Goal: Task Accomplishment & Management: Use online tool/utility

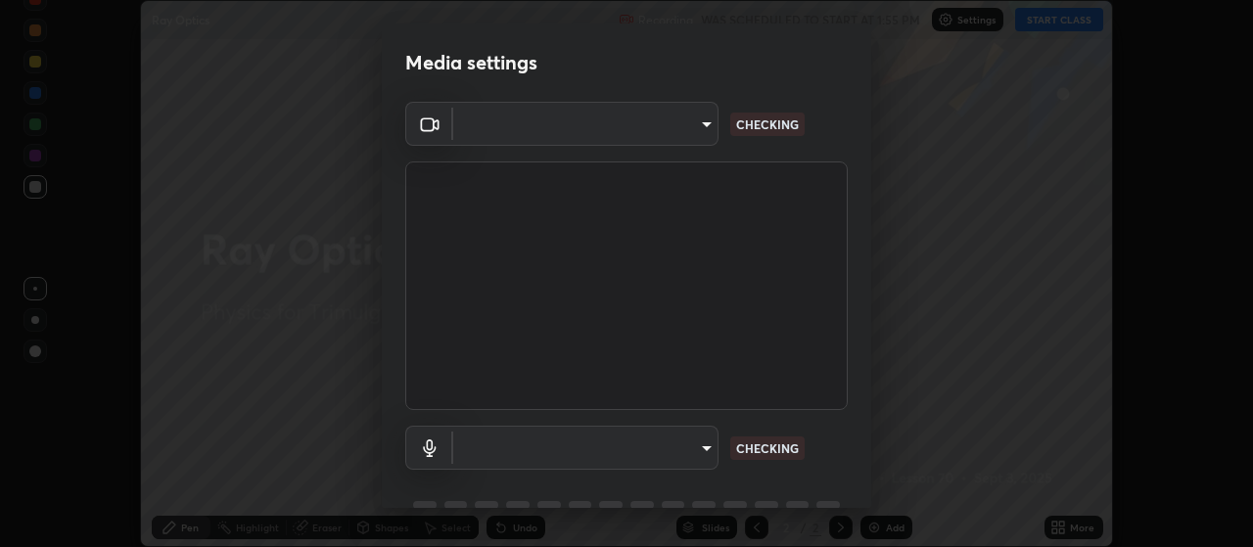
scroll to position [547, 1253]
type input "c52127a40cbf279c8509d1fea9a6c4f1a5ad2dcd18f862b978adc8f20b04eebd"
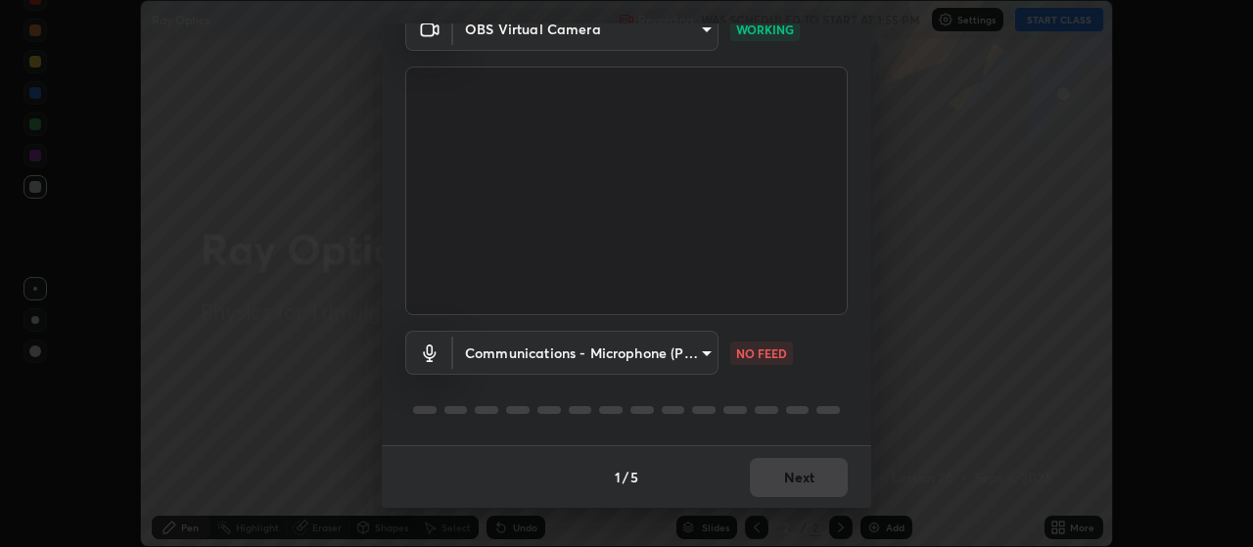
click at [699, 368] on body "Erase all Ray Optics Recording WAS SCHEDULED TO START AT 1:55 PM Settings START…" at bounding box center [626, 273] width 1253 height 547
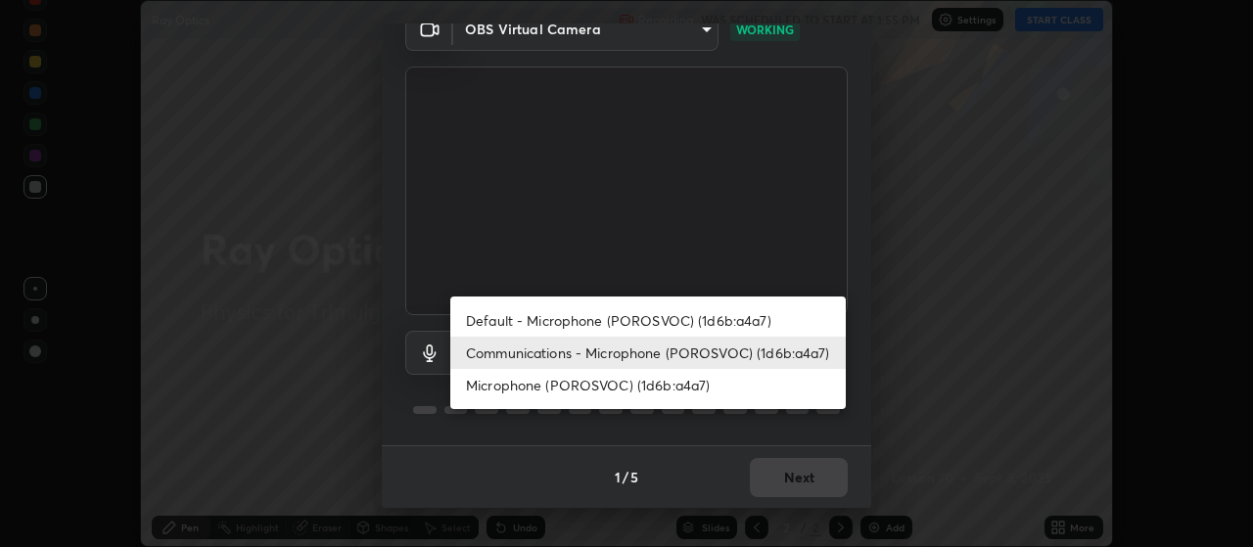
click at [670, 356] on li "Communications - Microphone (POROSVOC) (1d6b:a4a7)" at bounding box center [647, 353] width 395 height 32
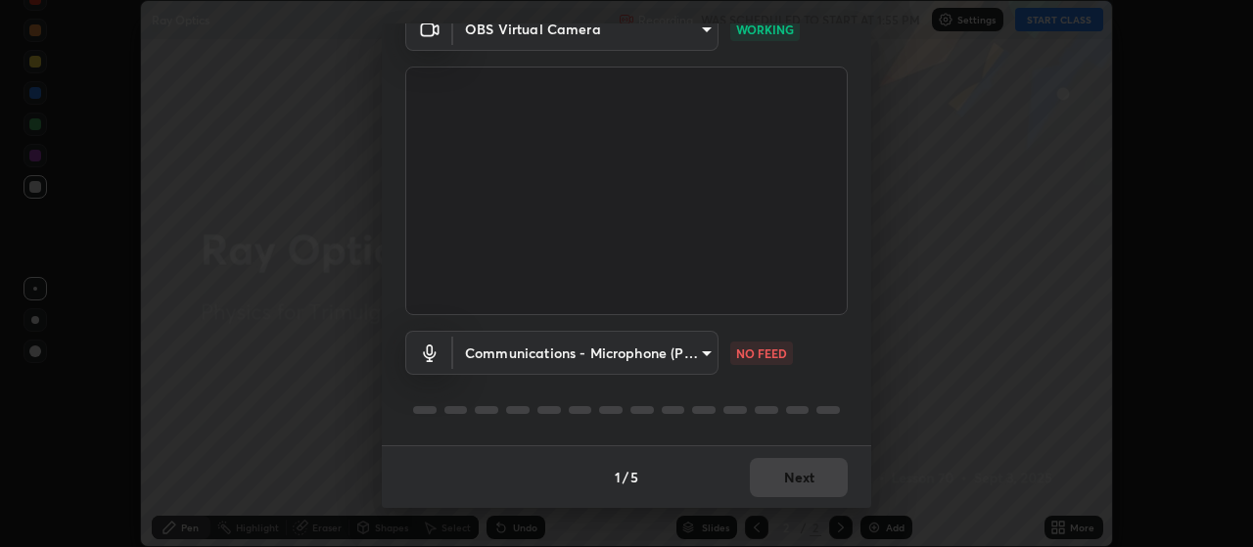
click at [665, 361] on body "Erase all Ray Optics Recording WAS SCHEDULED TO START AT 1:55 PM Settings START…" at bounding box center [626, 273] width 1253 height 547
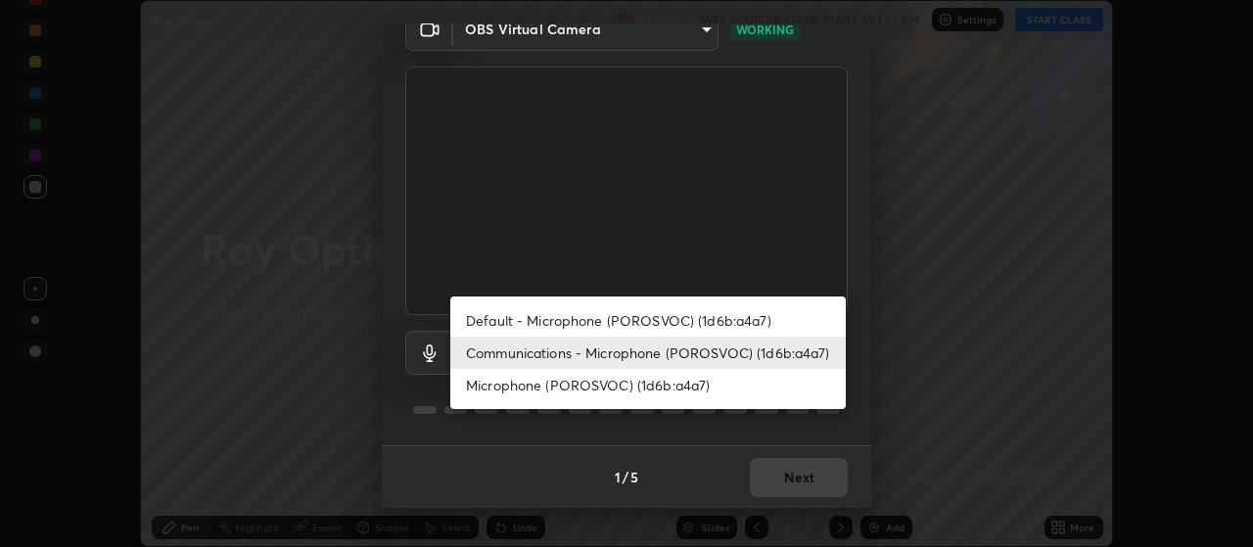
click at [667, 361] on li "Communications - Microphone (POROSVOC) (1d6b:a4a7)" at bounding box center [647, 353] width 395 height 32
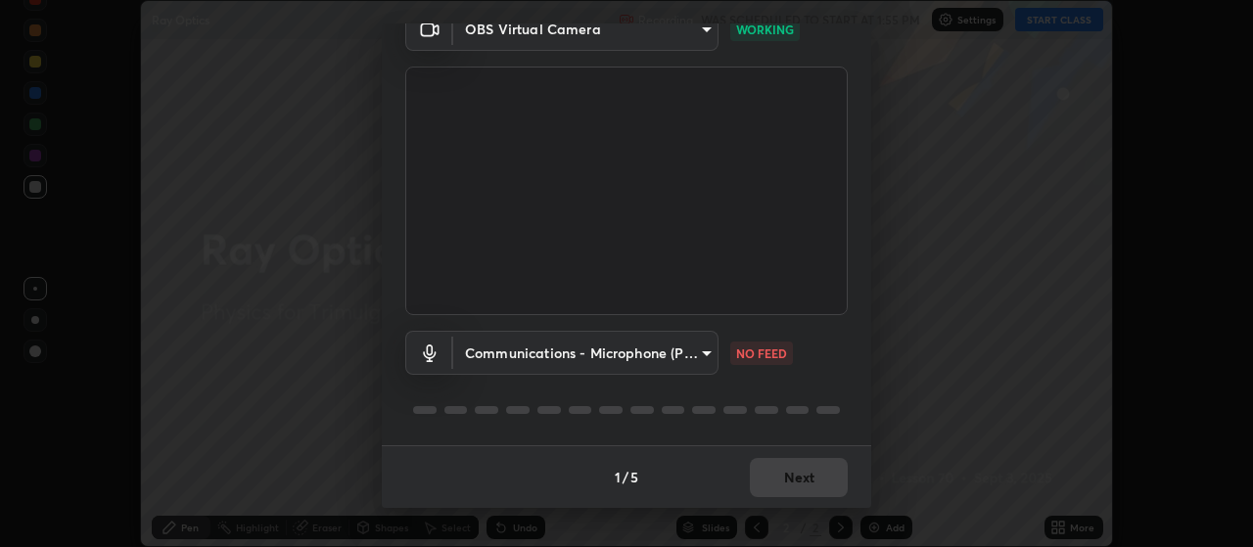
click at [648, 368] on body "Erase all Ray Optics Recording WAS SCHEDULED TO START AT 1:55 PM Settings START…" at bounding box center [626, 273] width 1253 height 547
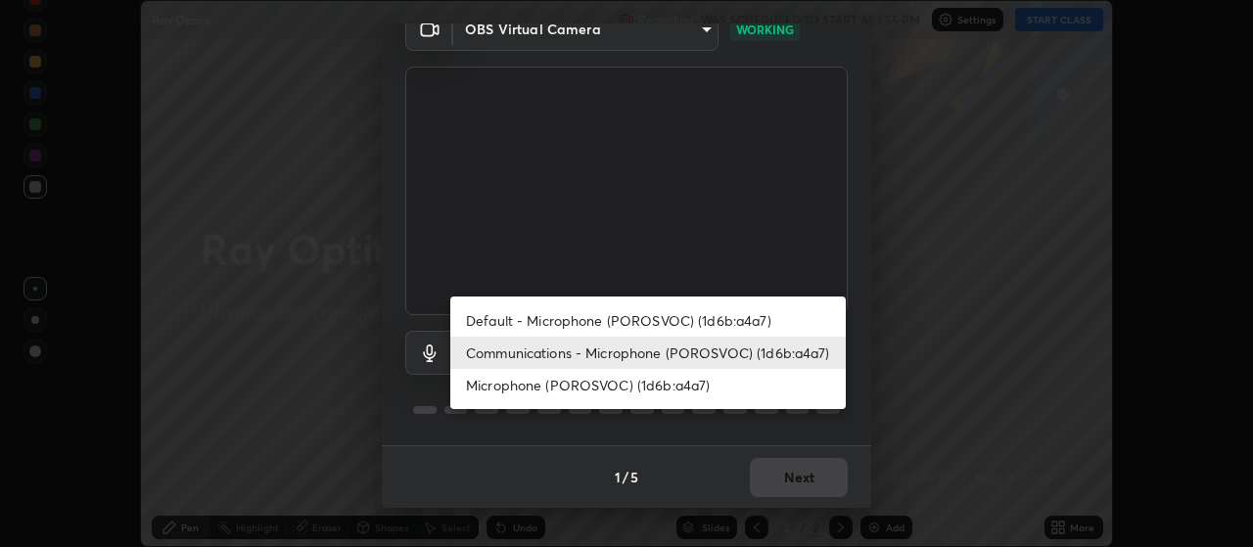
click at [645, 336] on li "Default - Microphone (POROSVOC) (1d6b:a4a7)" at bounding box center [647, 320] width 395 height 32
type input "default"
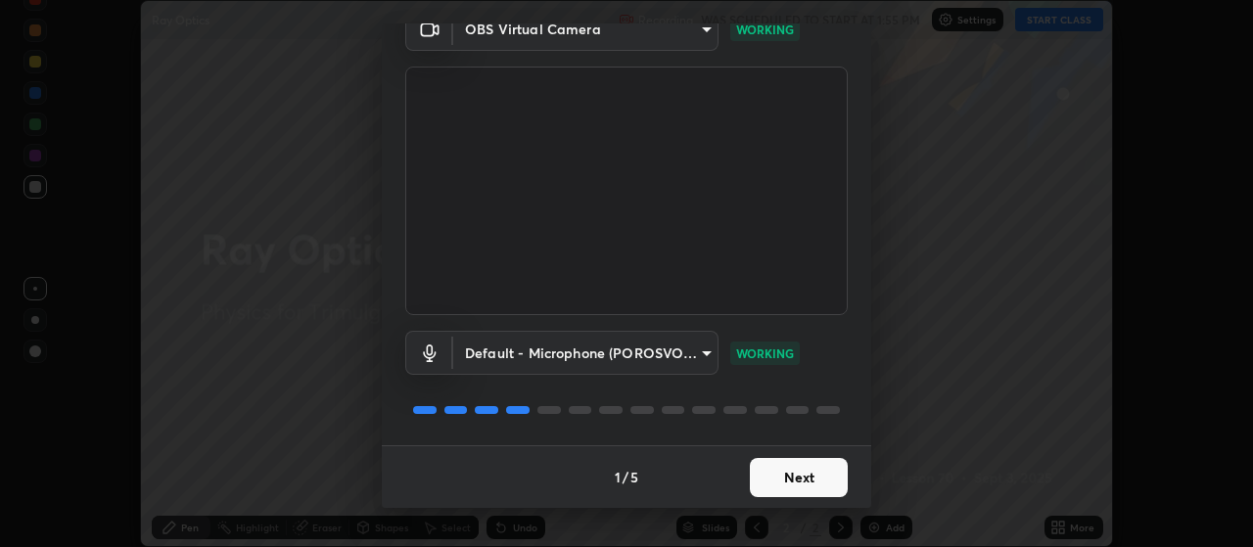
click at [788, 479] on button "Next" at bounding box center [799, 477] width 98 height 39
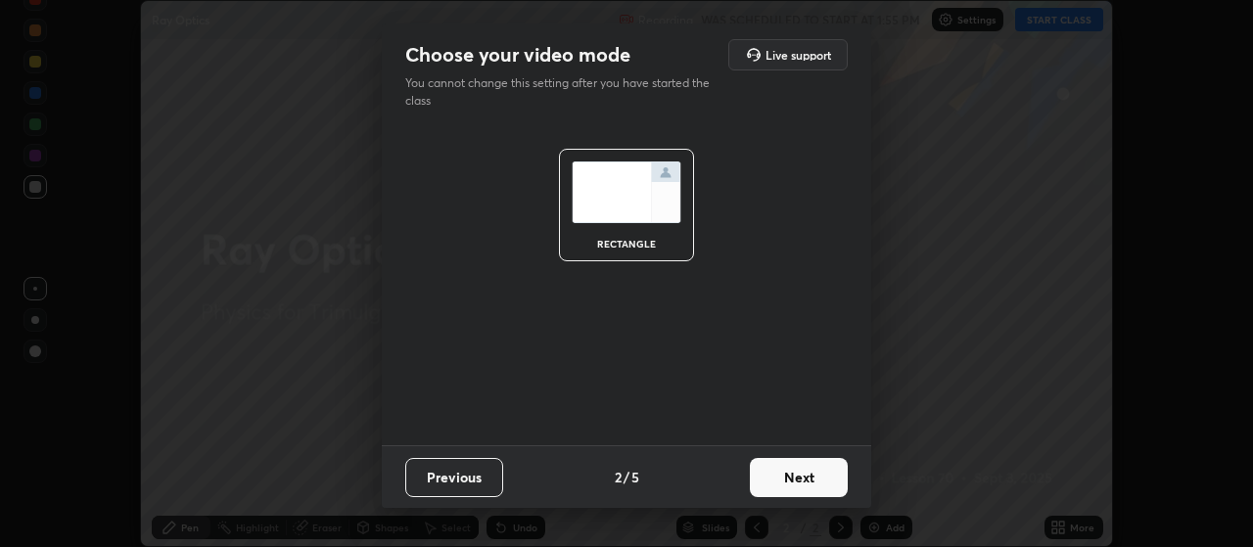
click at [780, 486] on button "Next" at bounding box center [799, 477] width 98 height 39
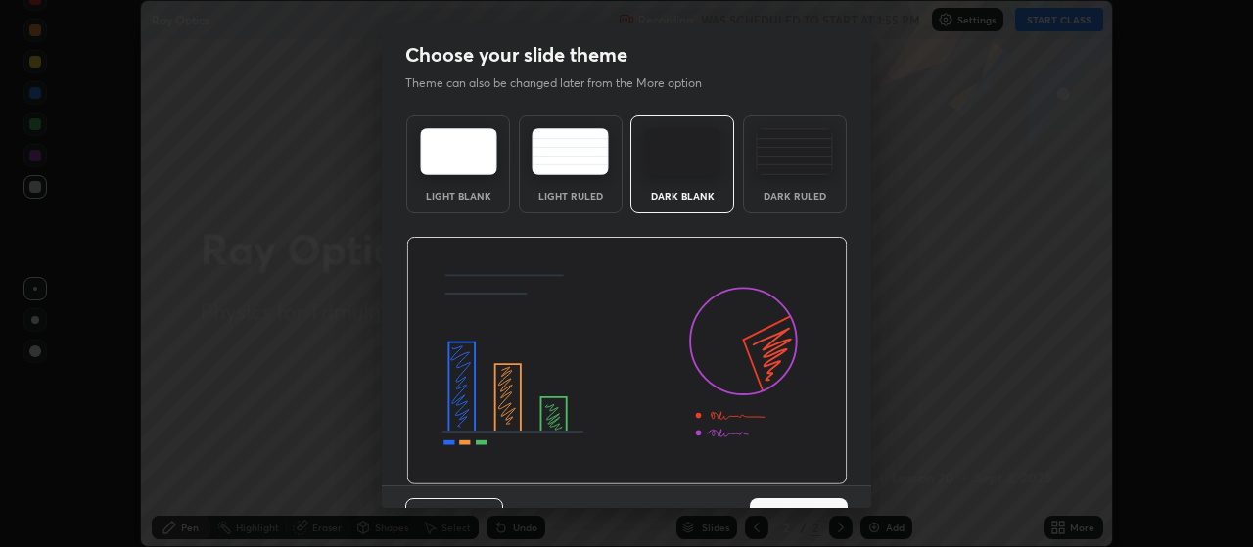
click at [781, 487] on div "Previous 3 / 5 Next" at bounding box center [626, 516] width 489 height 63
click at [785, 485] on div "Previous 3 / 5 Next" at bounding box center [626, 516] width 489 height 63
click at [810, 503] on button "Next" at bounding box center [799, 517] width 98 height 39
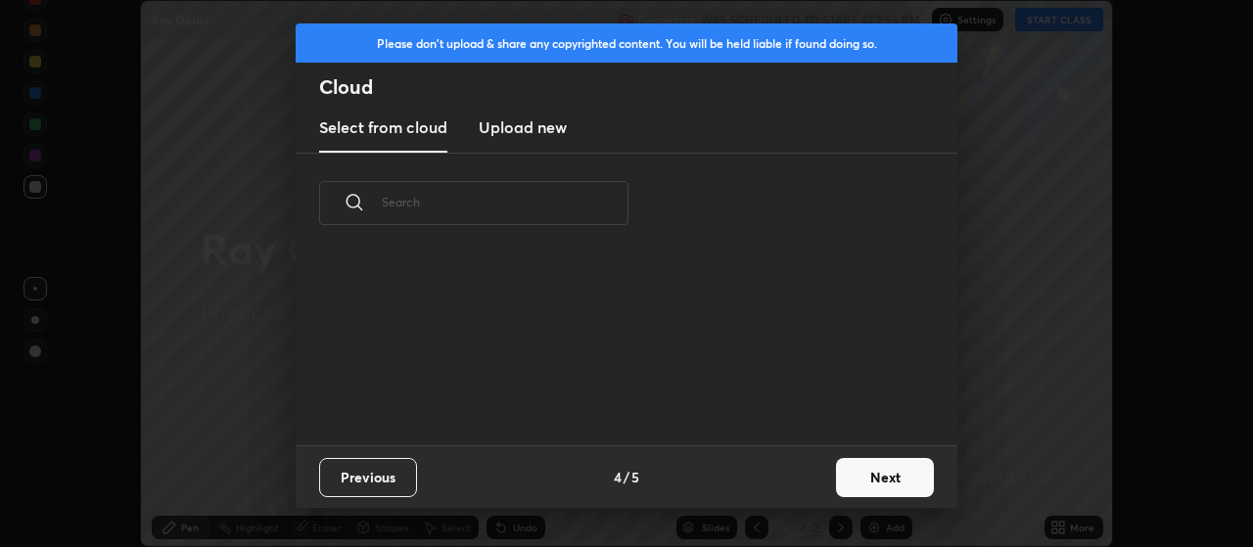
click at [845, 493] on button "Next" at bounding box center [885, 477] width 98 height 39
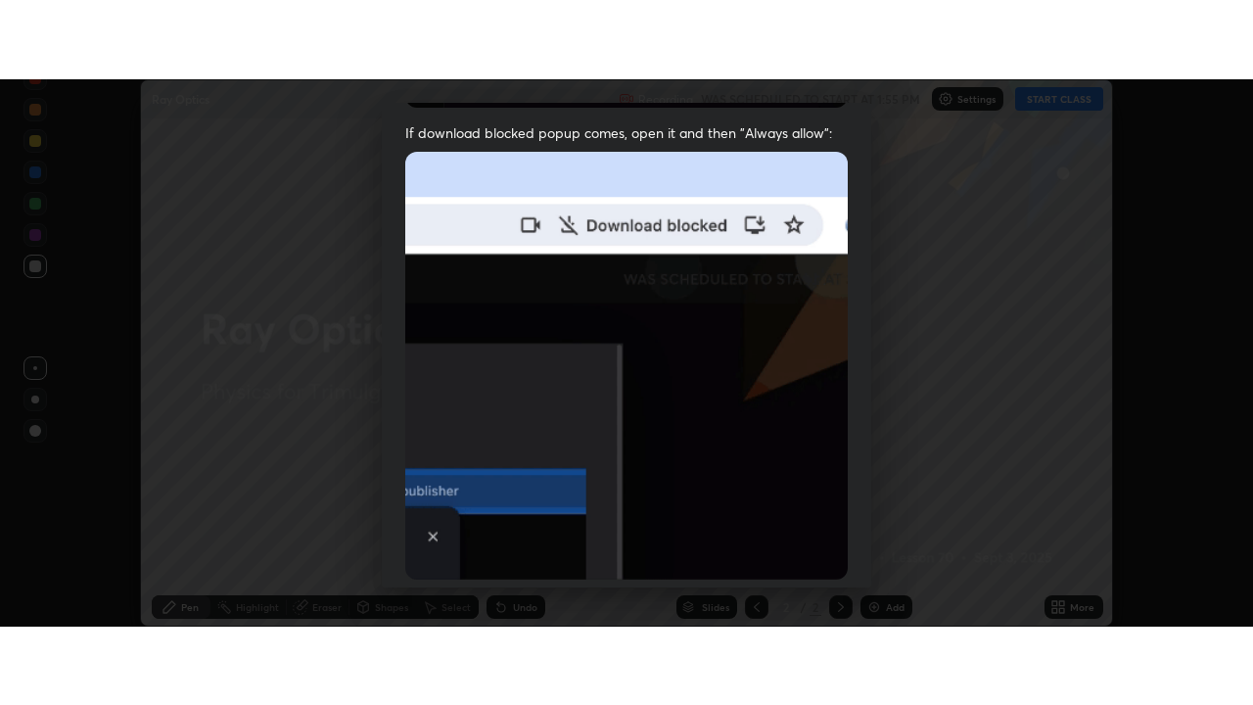
scroll to position [494, 0]
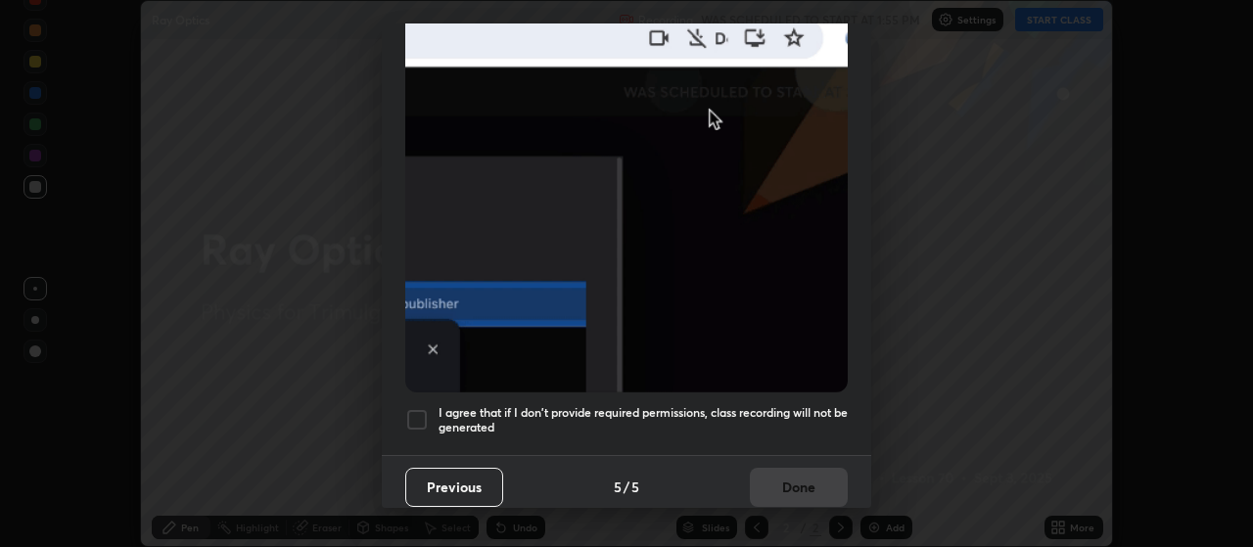
click at [792, 406] on h5 "I agree that if I don't provide required permissions, class recording will not …" at bounding box center [642, 420] width 409 height 30
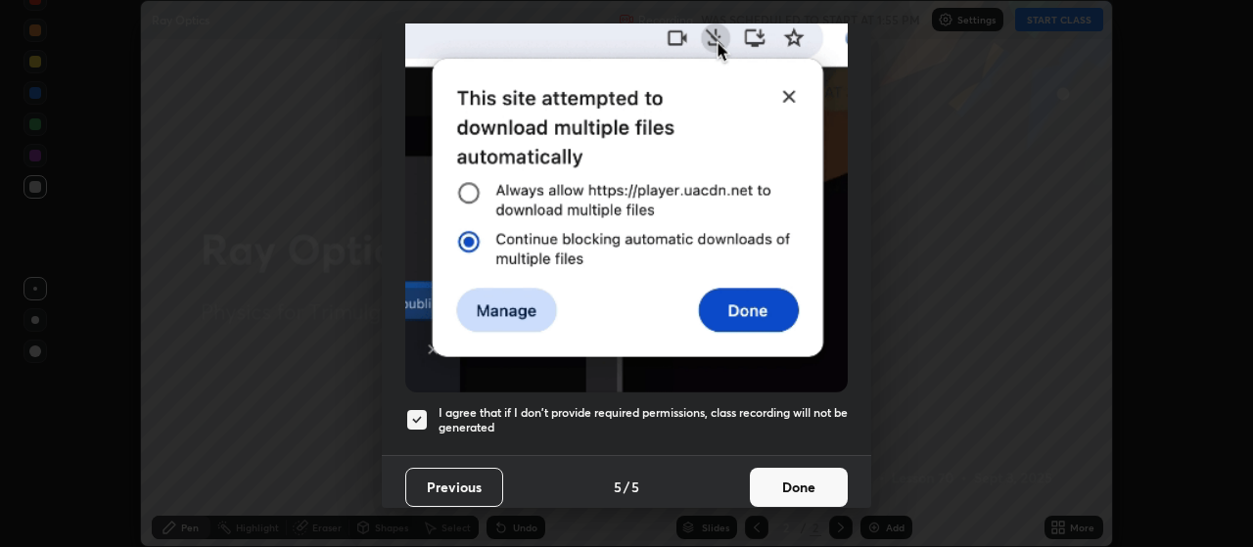
click at [811, 468] on button "Done" at bounding box center [799, 487] width 98 height 39
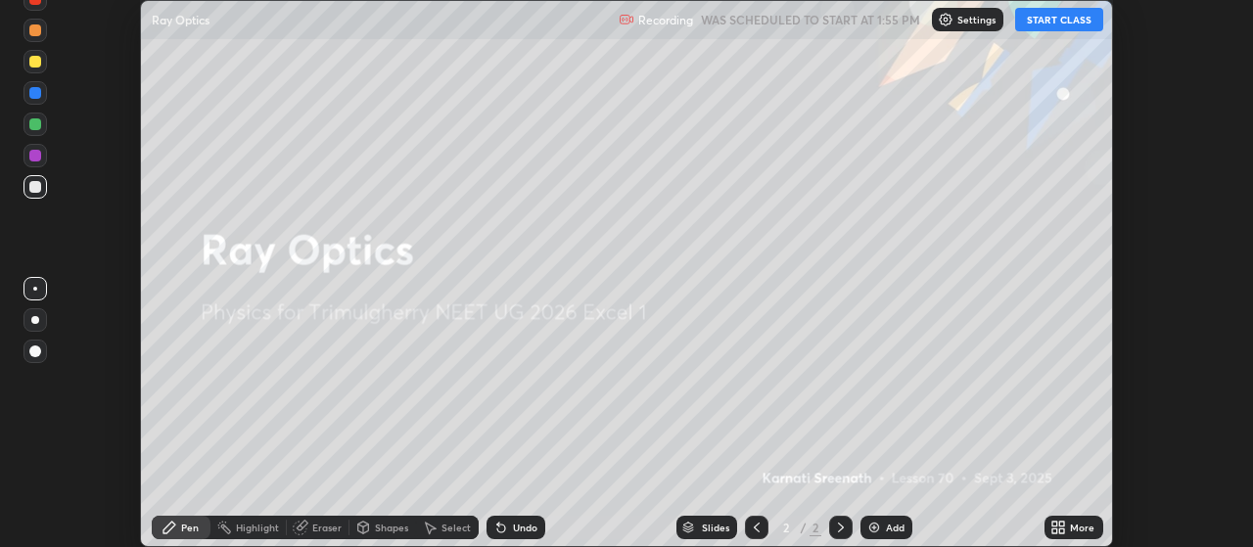
click at [1072, 534] on div "More" at bounding box center [1073, 527] width 59 height 23
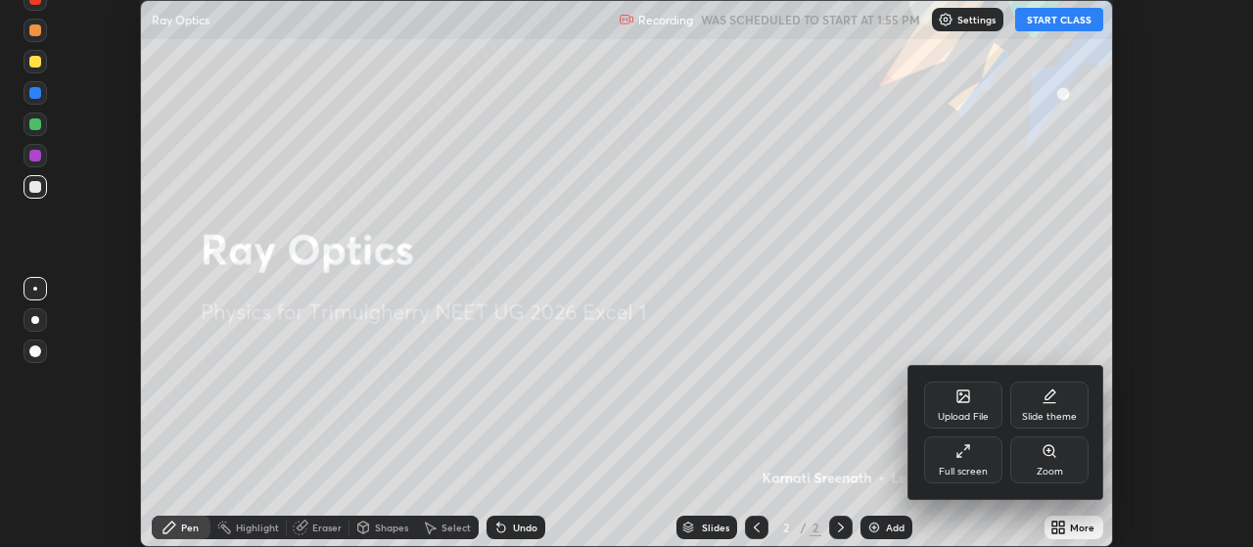
click at [985, 471] on div "Full screen" at bounding box center [962, 472] width 49 height 10
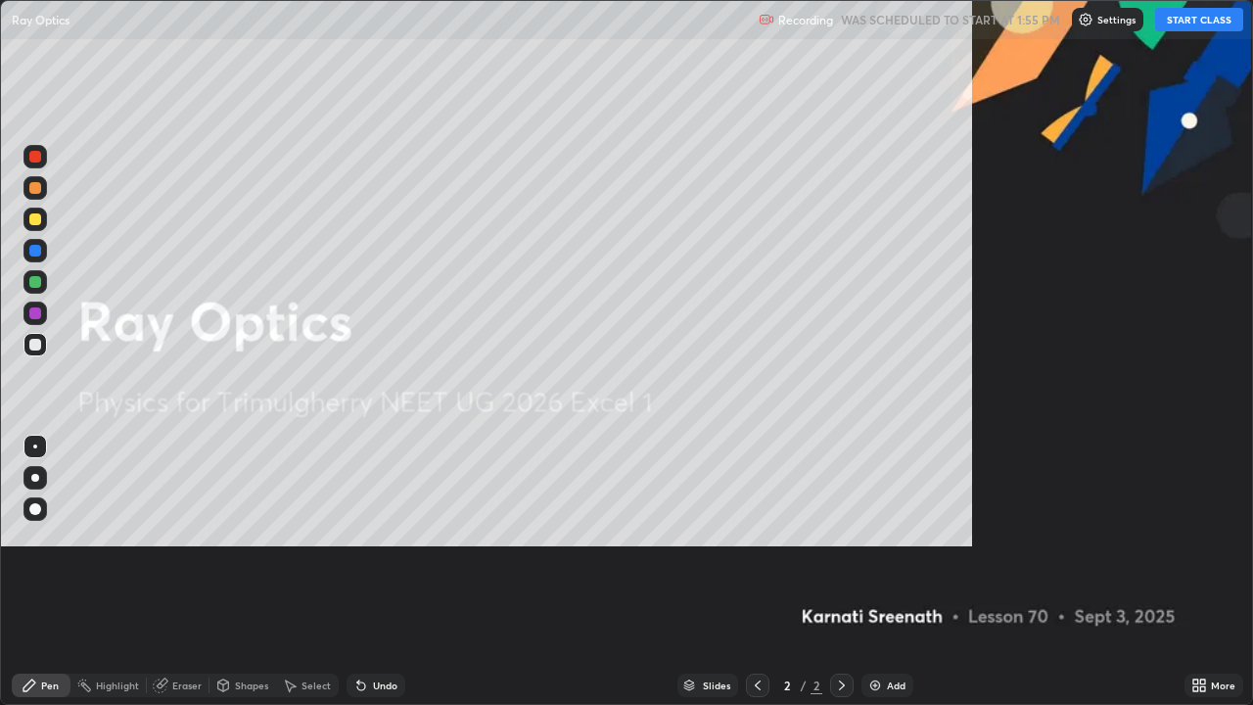
scroll to position [705, 1253]
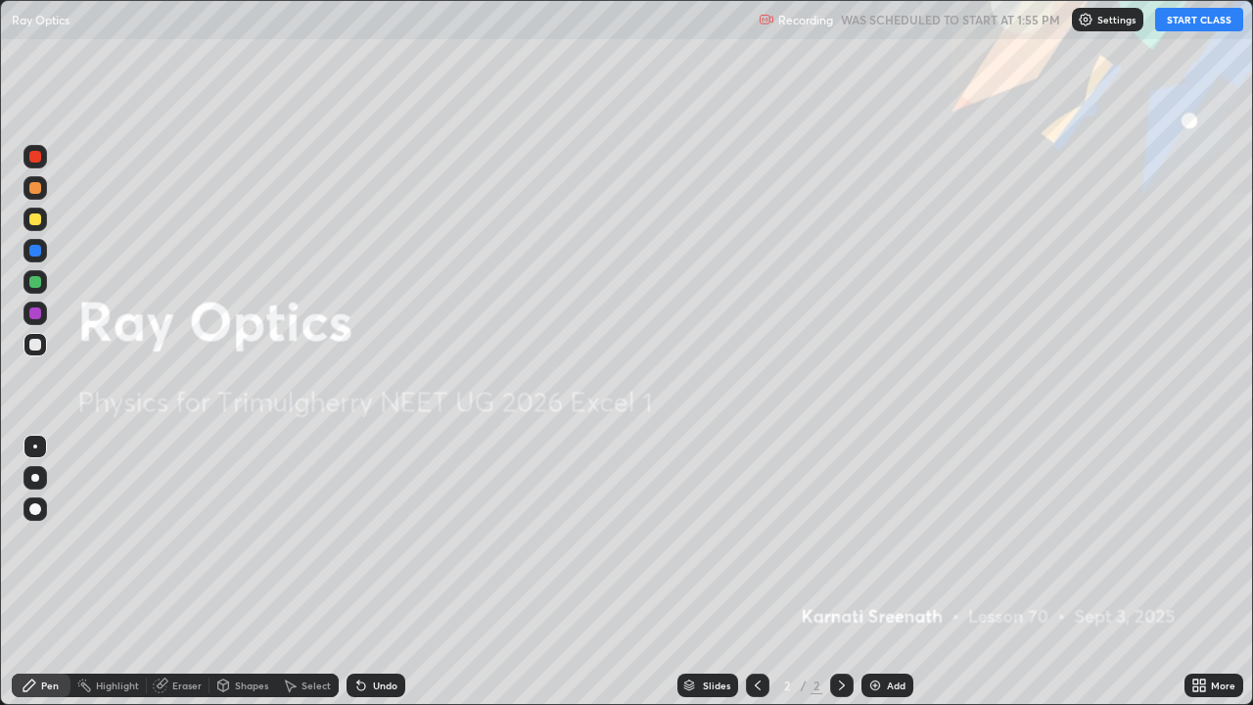
click at [895, 546] on div "Add" at bounding box center [887, 684] width 52 height 23
click at [896, 546] on div "Add" at bounding box center [887, 684] width 52 height 23
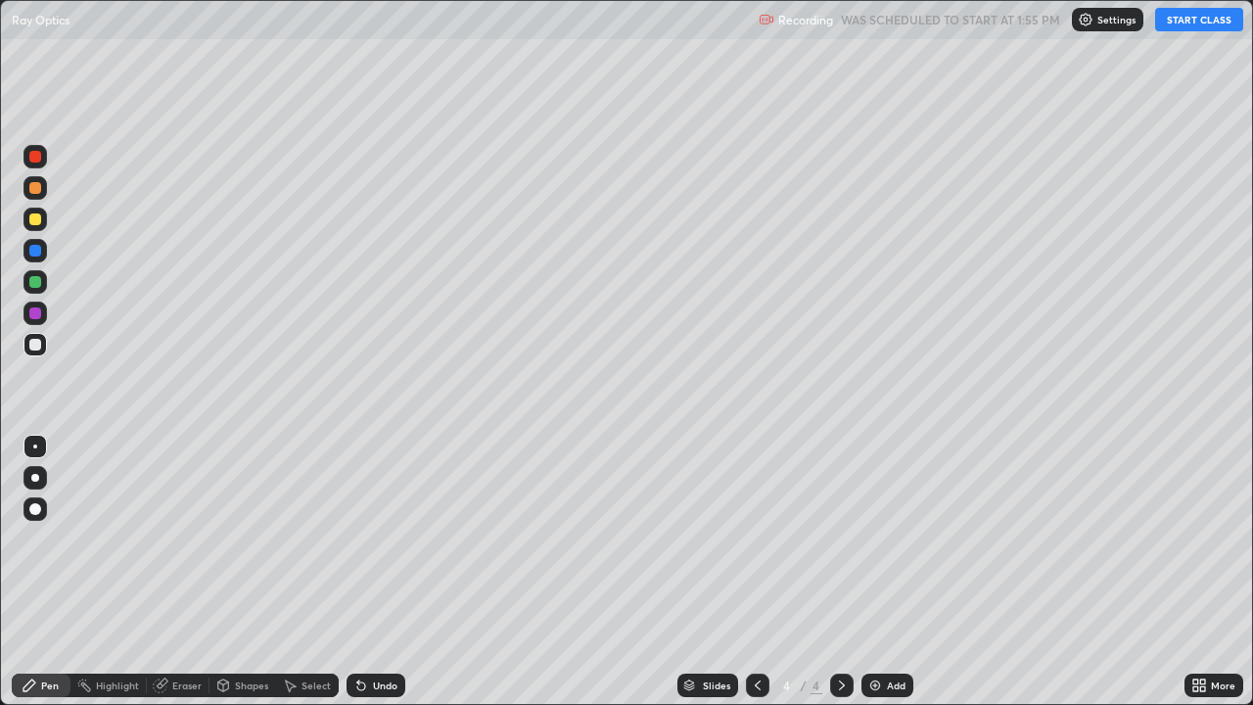
click at [1186, 22] on button "START CLASS" at bounding box center [1199, 19] width 88 height 23
click at [42, 314] on div at bounding box center [34, 312] width 23 height 23
click at [32, 353] on div at bounding box center [34, 344] width 23 height 23
click at [33, 277] on div at bounding box center [35, 282] width 12 height 12
click at [189, 546] on div "Eraser" at bounding box center [186, 685] width 29 height 10
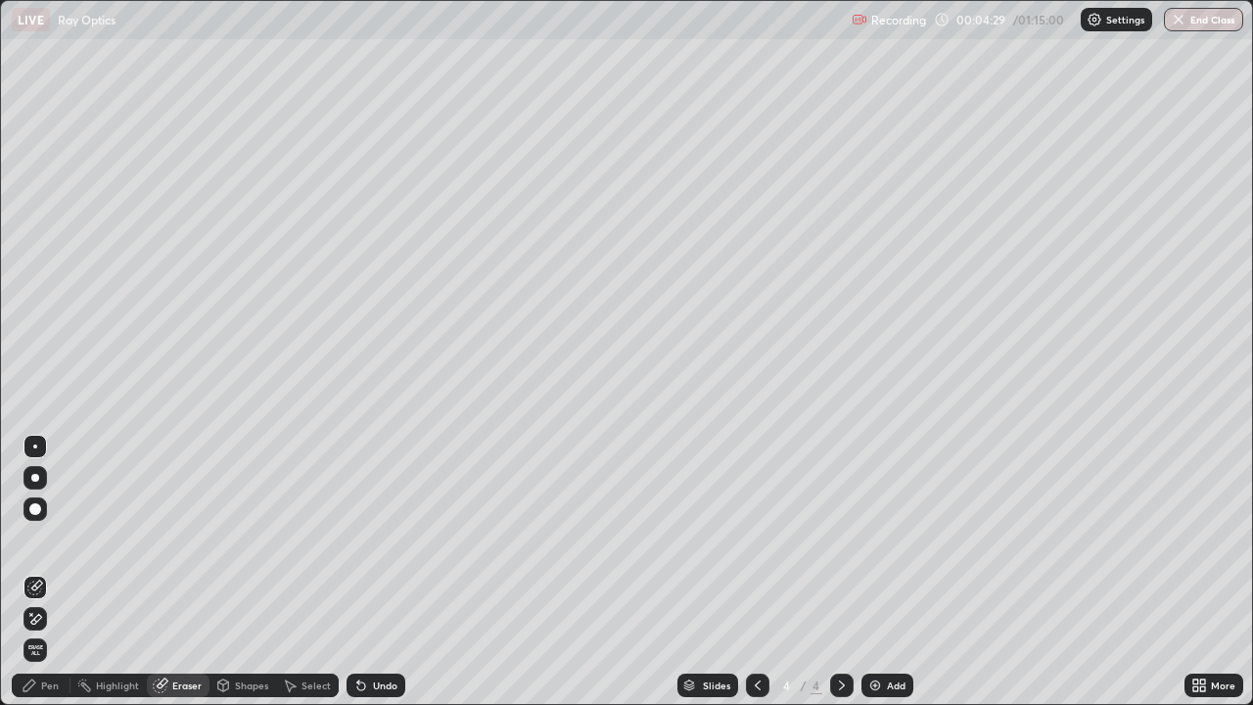
click at [44, 546] on div at bounding box center [34, 618] width 23 height 23
click at [54, 546] on div "Pen" at bounding box center [50, 685] width 18 height 10
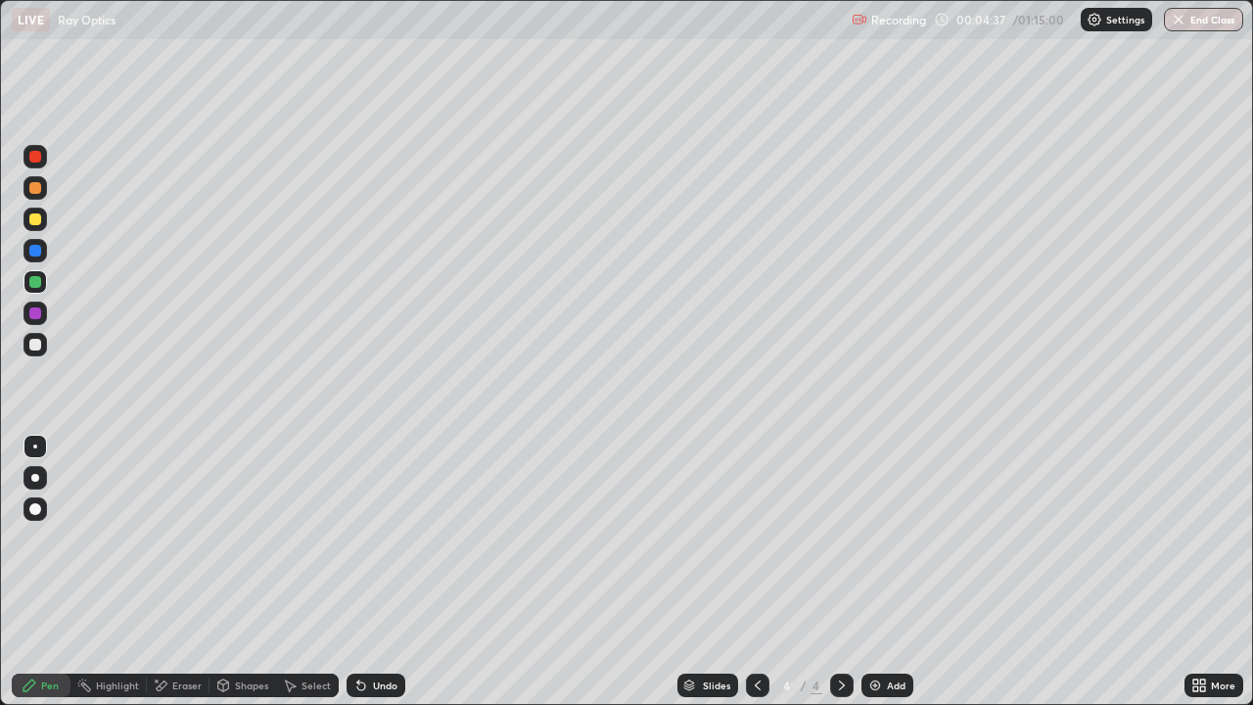
click at [176, 546] on div "Eraser" at bounding box center [186, 685] width 29 height 10
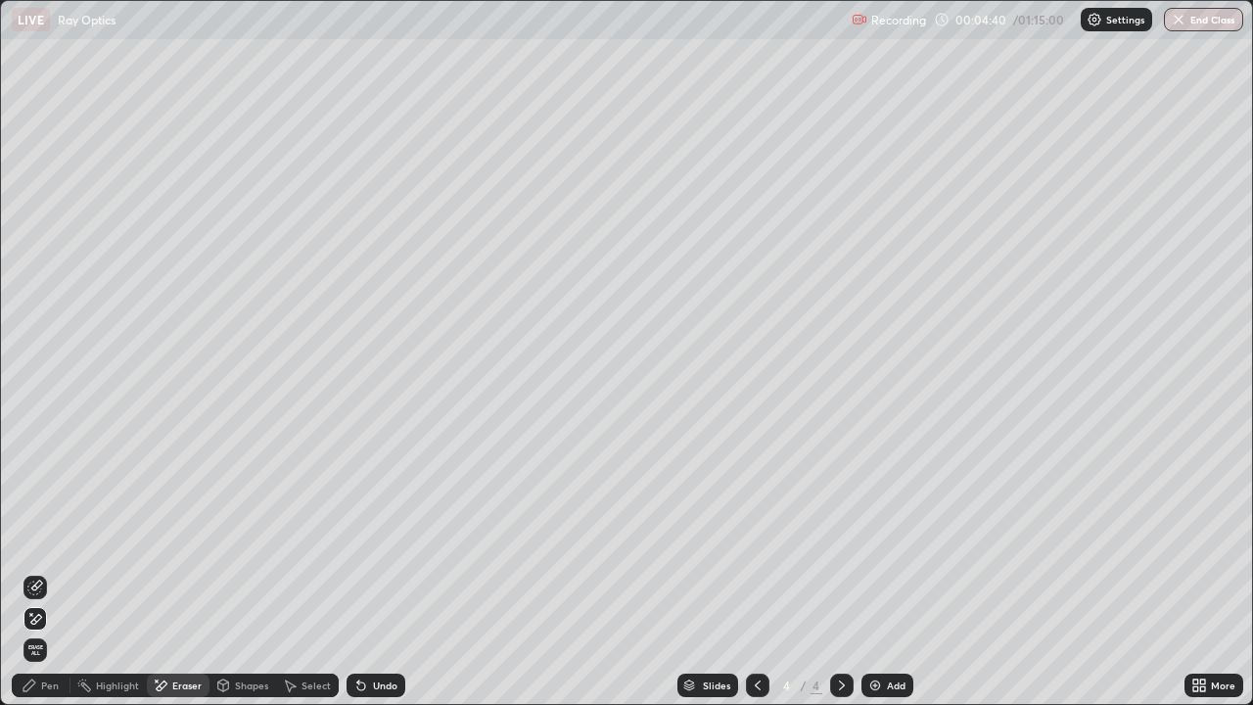
click at [42, 546] on div "Pen" at bounding box center [41, 684] width 59 height 23
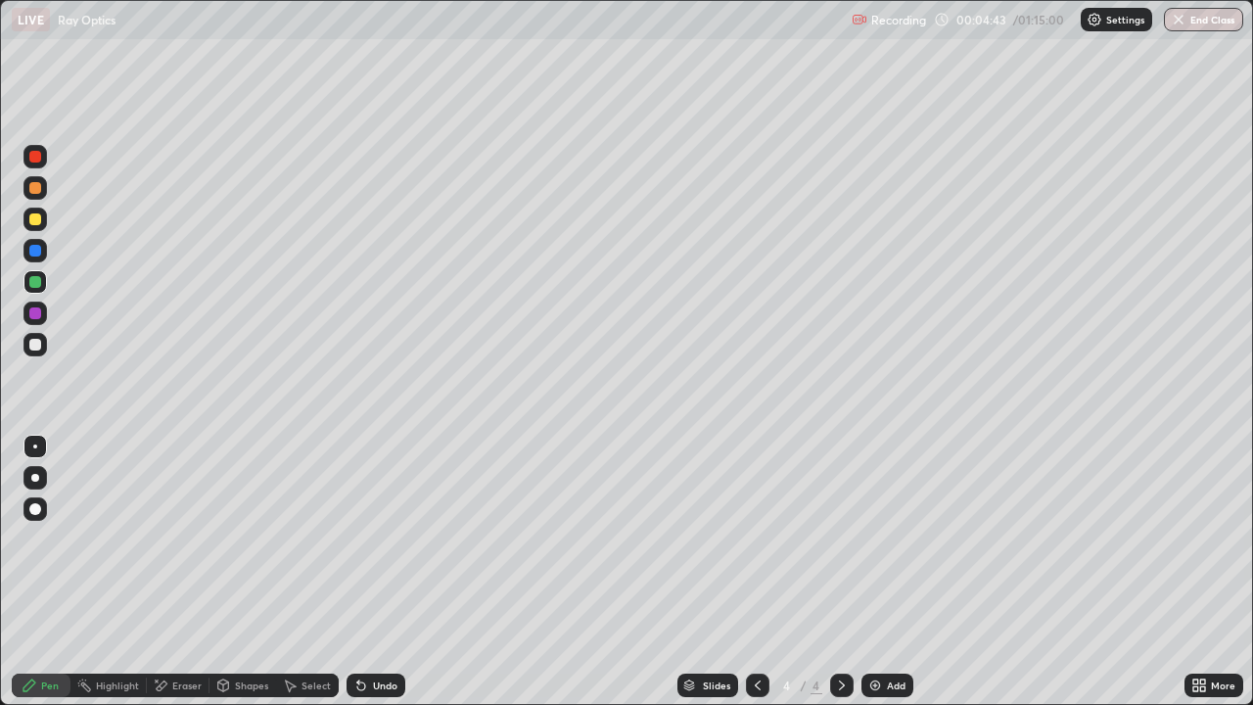
click at [243, 546] on div "Shapes" at bounding box center [242, 684] width 67 height 23
click at [175, 546] on div "Eraser" at bounding box center [186, 685] width 29 height 10
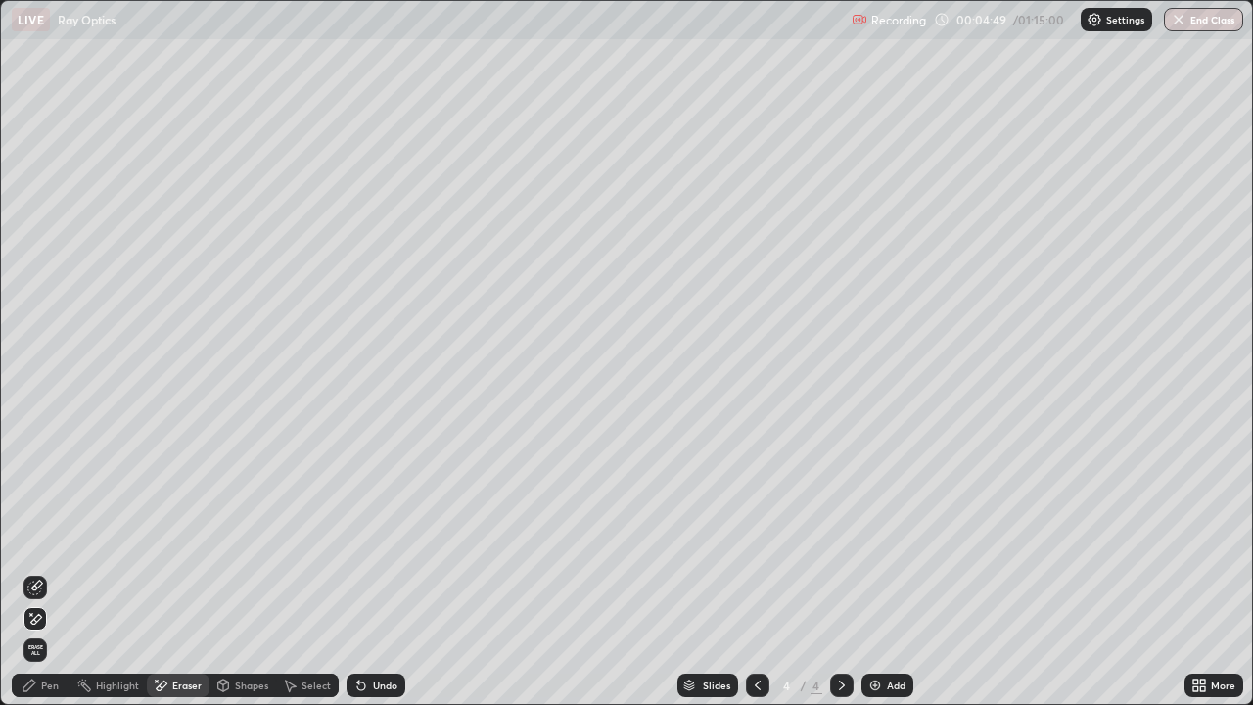
click at [49, 546] on div "Pen" at bounding box center [50, 685] width 18 height 10
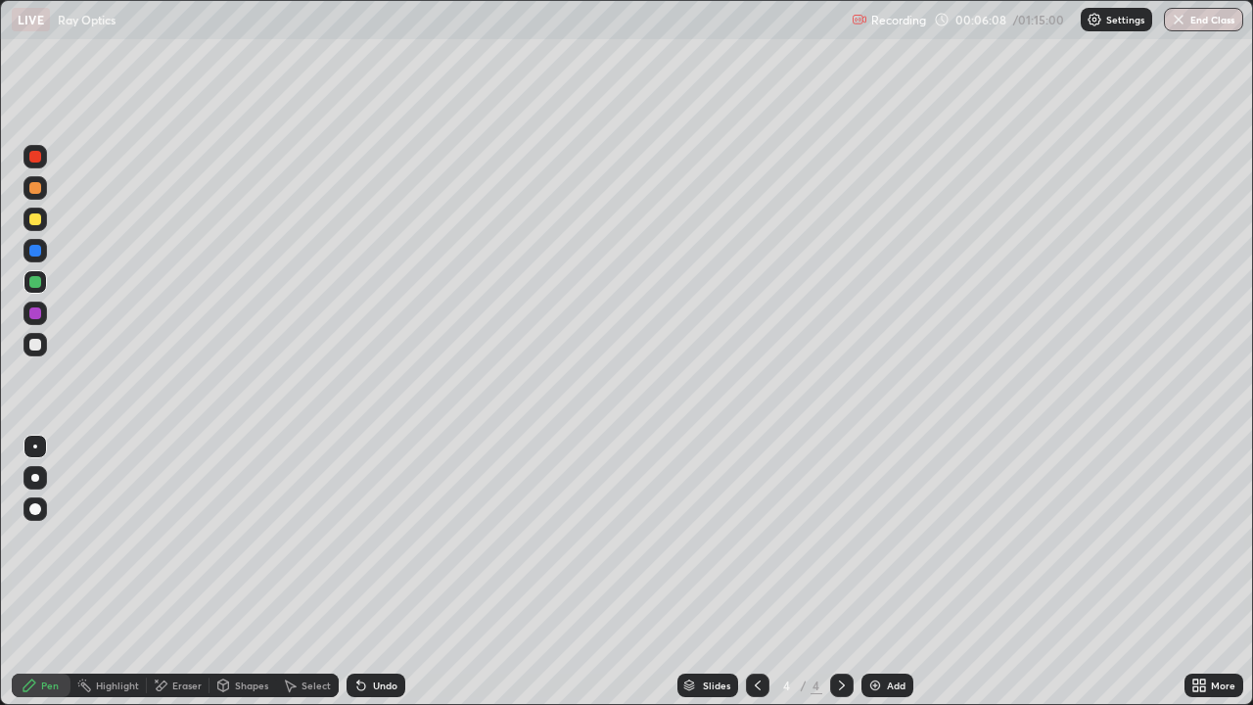
click at [887, 546] on div "Add" at bounding box center [896, 685] width 19 height 10
click at [232, 546] on div "Shapes" at bounding box center [242, 684] width 67 height 23
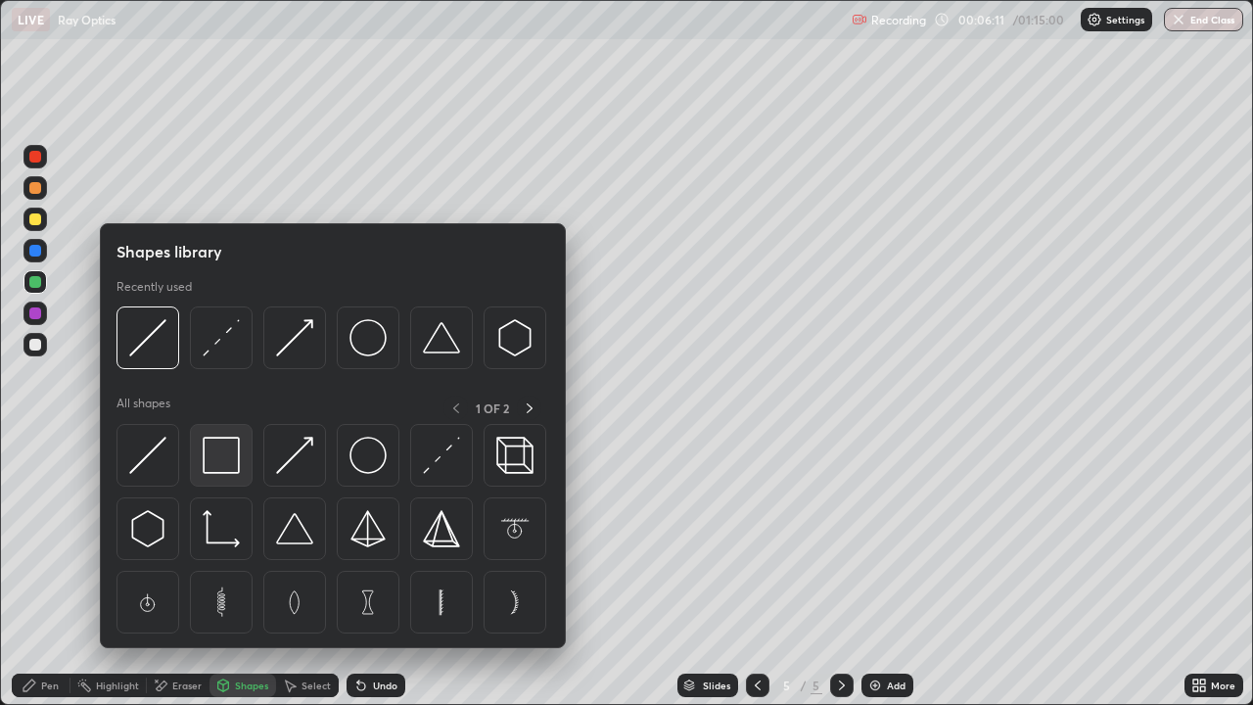
click at [230, 453] on img at bounding box center [221, 454] width 37 height 37
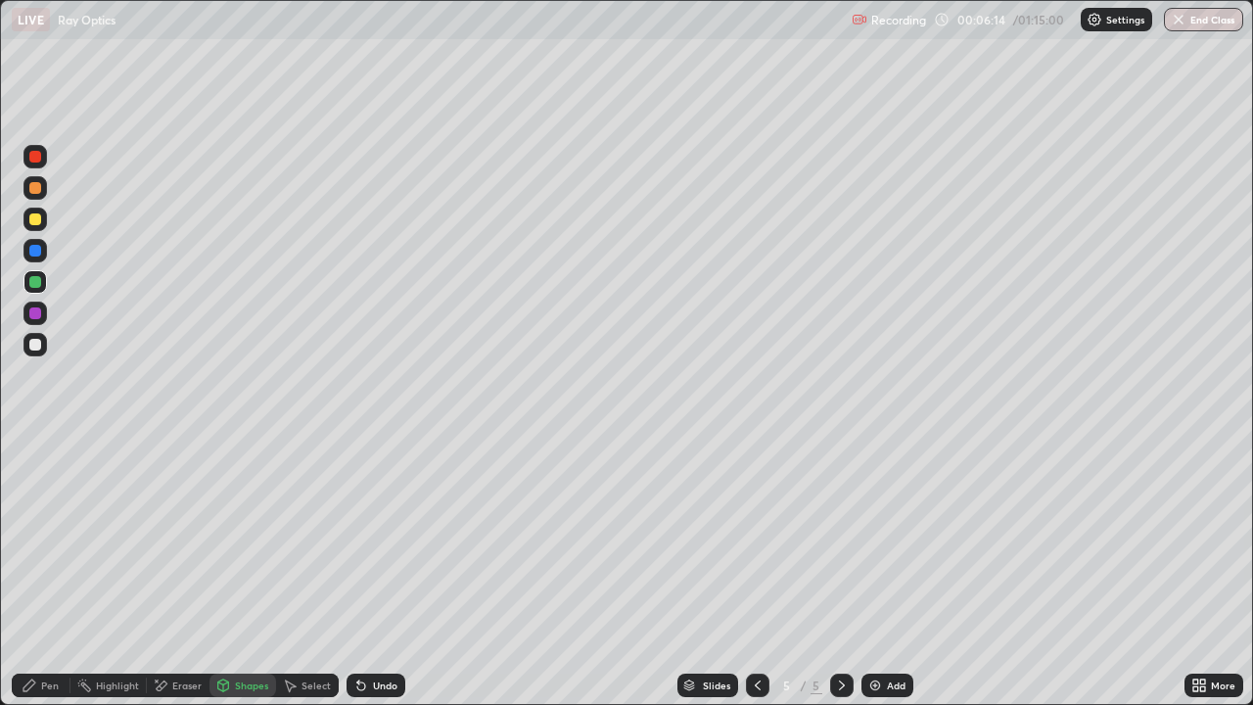
click at [189, 546] on div "Eraser" at bounding box center [186, 685] width 29 height 10
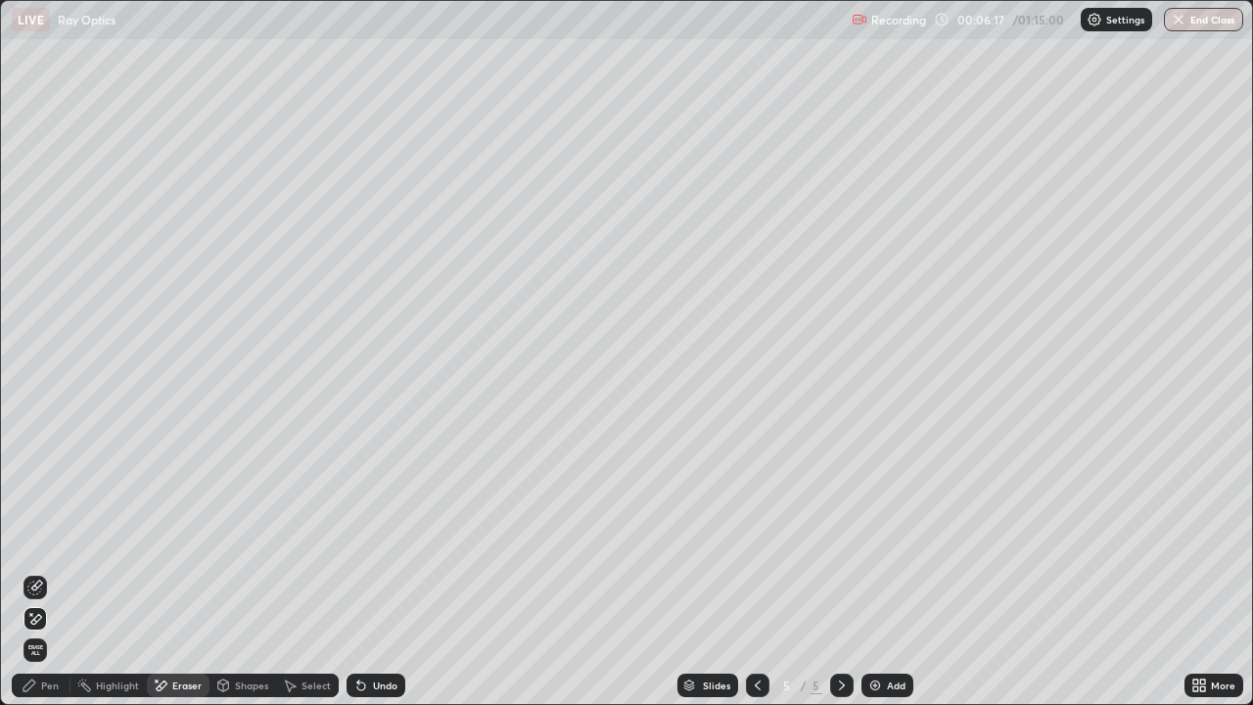
click at [388, 546] on div "Undo" at bounding box center [385, 685] width 24 height 10
click at [39, 546] on icon at bounding box center [35, 587] width 16 height 16
click at [46, 546] on div "Pen" at bounding box center [41, 684] width 59 height 23
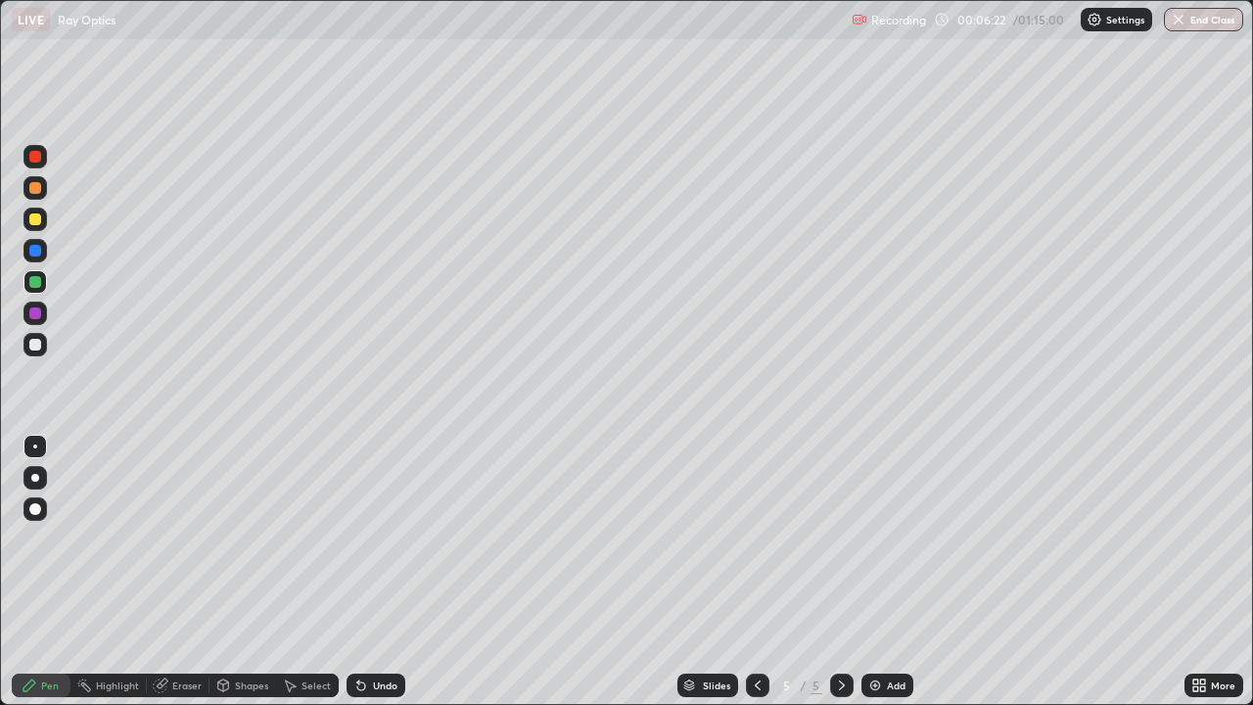
click at [243, 546] on div "Shapes" at bounding box center [251, 685] width 33 height 10
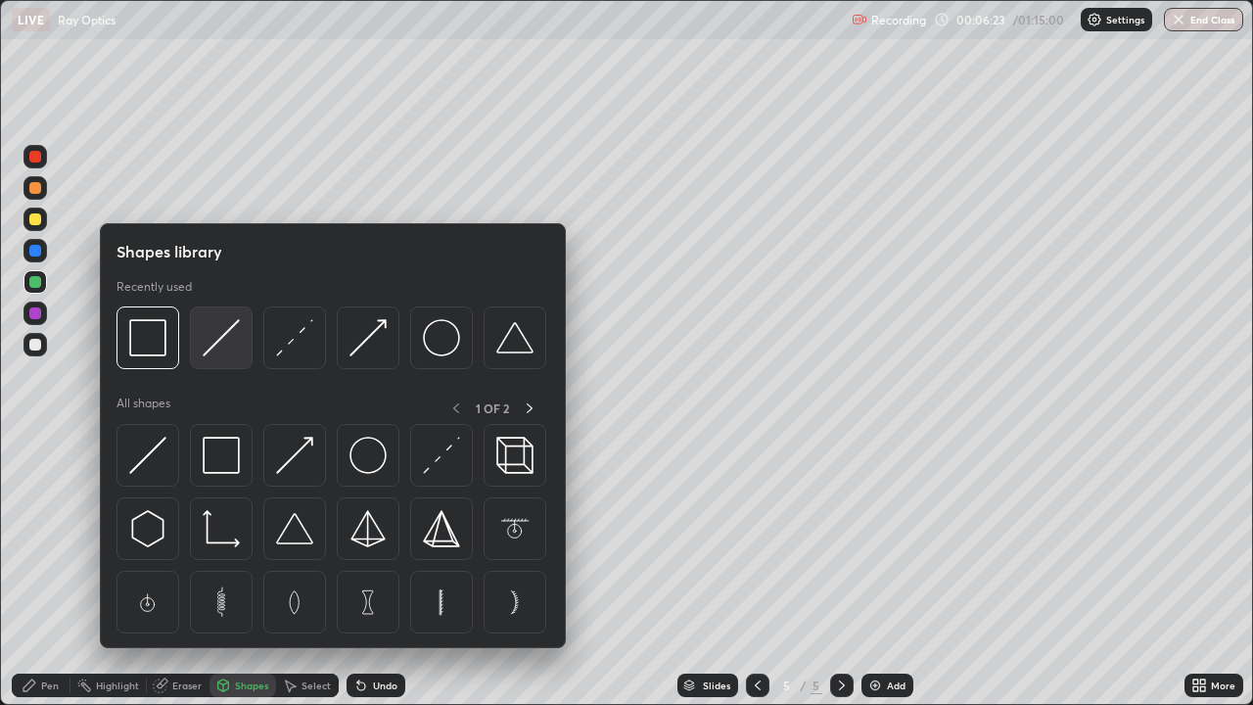
click at [222, 349] on img at bounding box center [221, 337] width 37 height 37
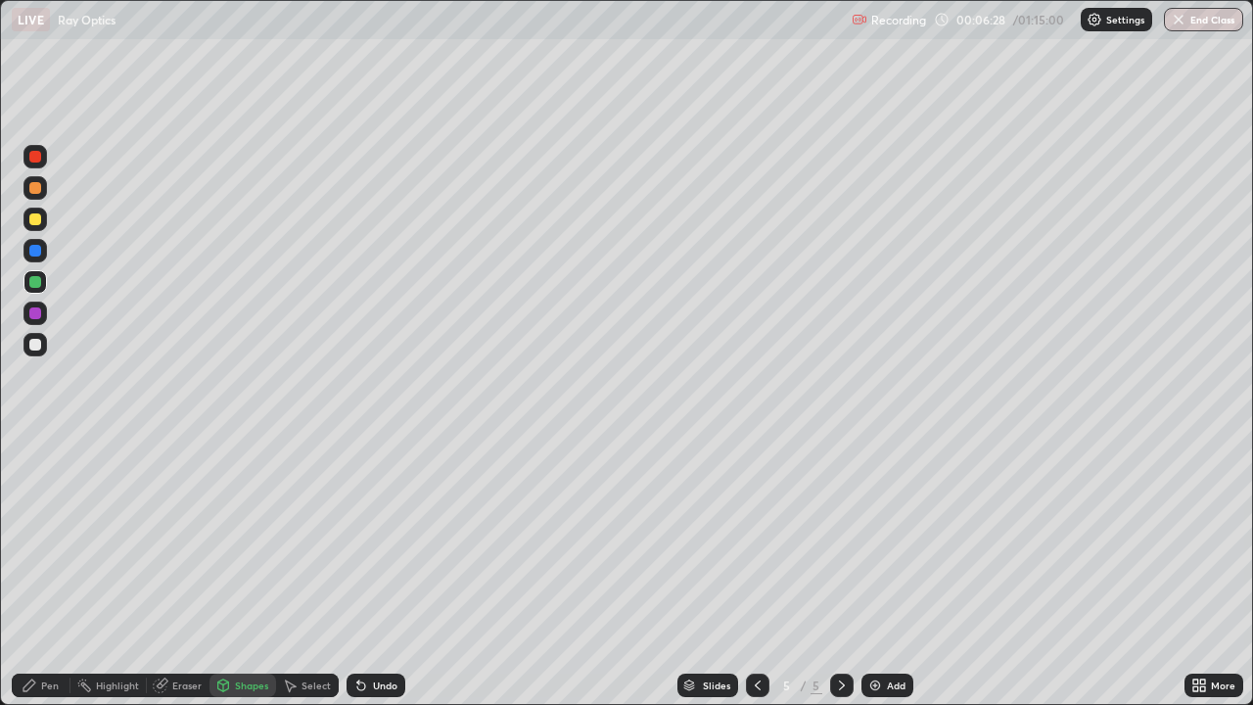
click at [386, 546] on div "Undo" at bounding box center [375, 684] width 59 height 23
click at [42, 345] on div at bounding box center [34, 344] width 23 height 23
click at [54, 546] on div "Pen" at bounding box center [41, 684] width 59 height 23
click at [34, 343] on div at bounding box center [35, 345] width 12 height 12
click at [36, 282] on div at bounding box center [35, 282] width 12 height 12
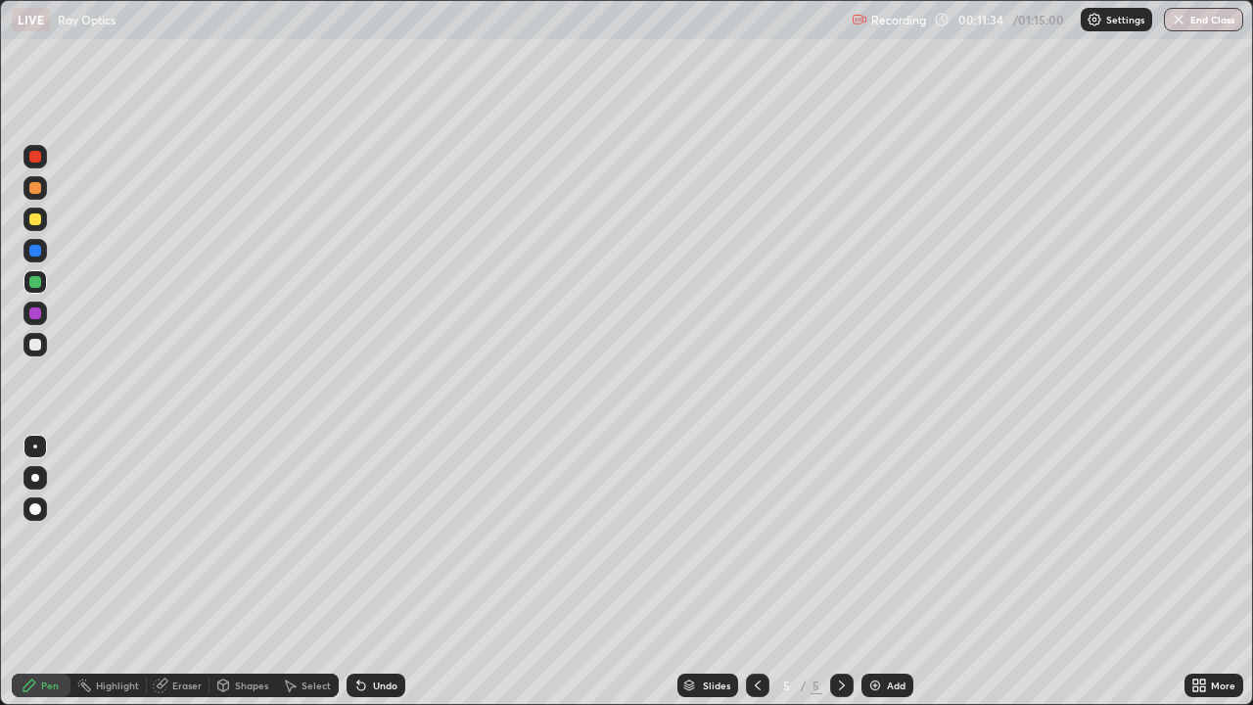
click at [37, 314] on div at bounding box center [35, 313] width 12 height 12
click at [881, 546] on div "Add" at bounding box center [887, 684] width 52 height 23
click at [34, 286] on div at bounding box center [35, 282] width 12 height 12
click at [239, 546] on div "Shapes" at bounding box center [251, 685] width 33 height 10
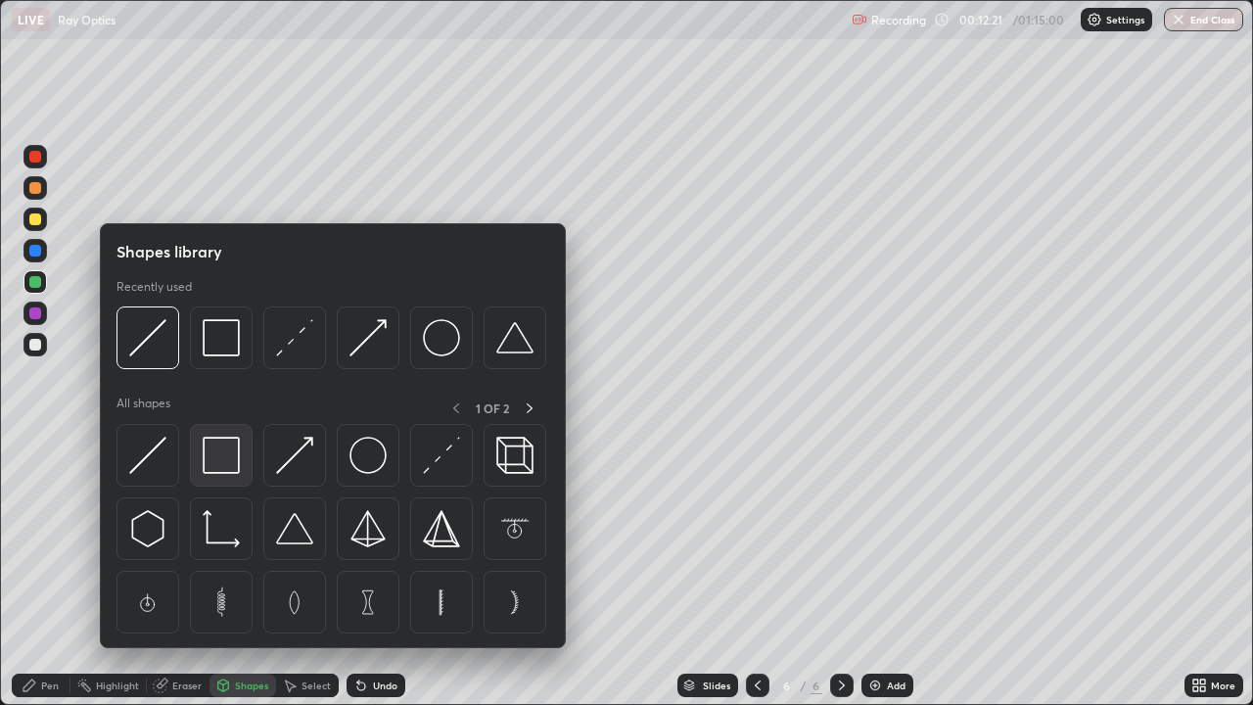
click at [226, 464] on img at bounding box center [221, 454] width 37 height 37
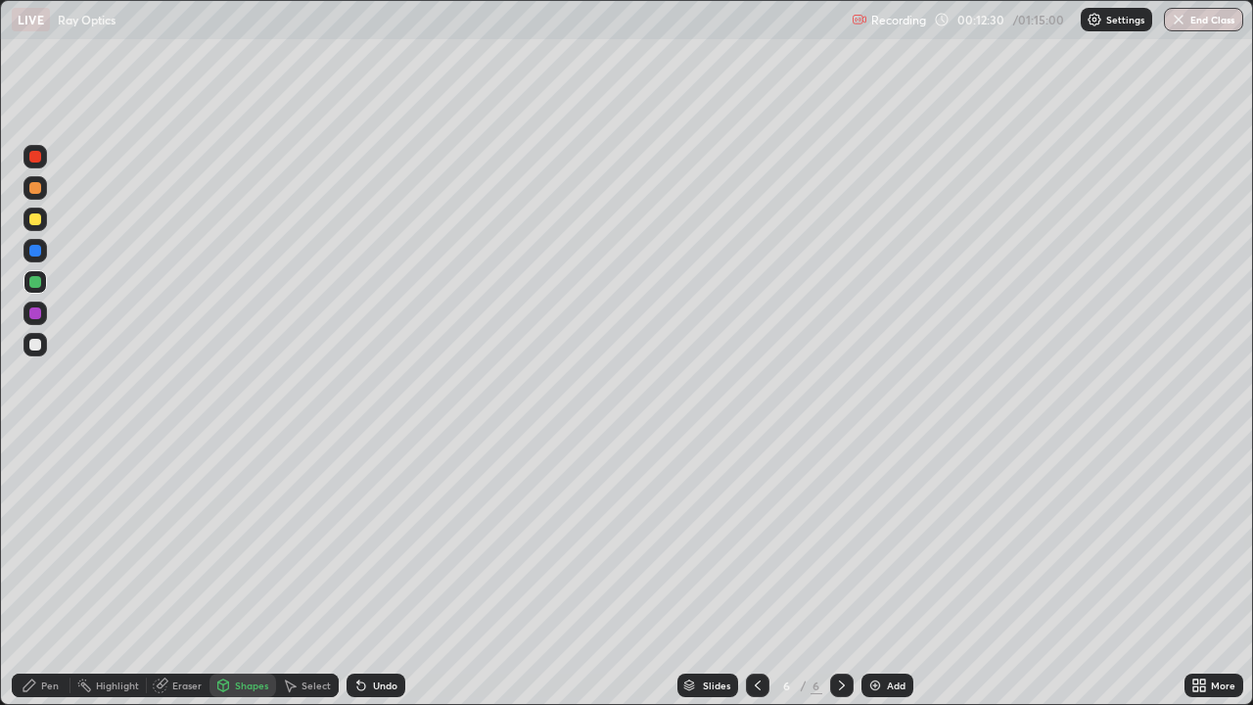
click at [232, 546] on div "Shapes" at bounding box center [242, 684] width 67 height 23
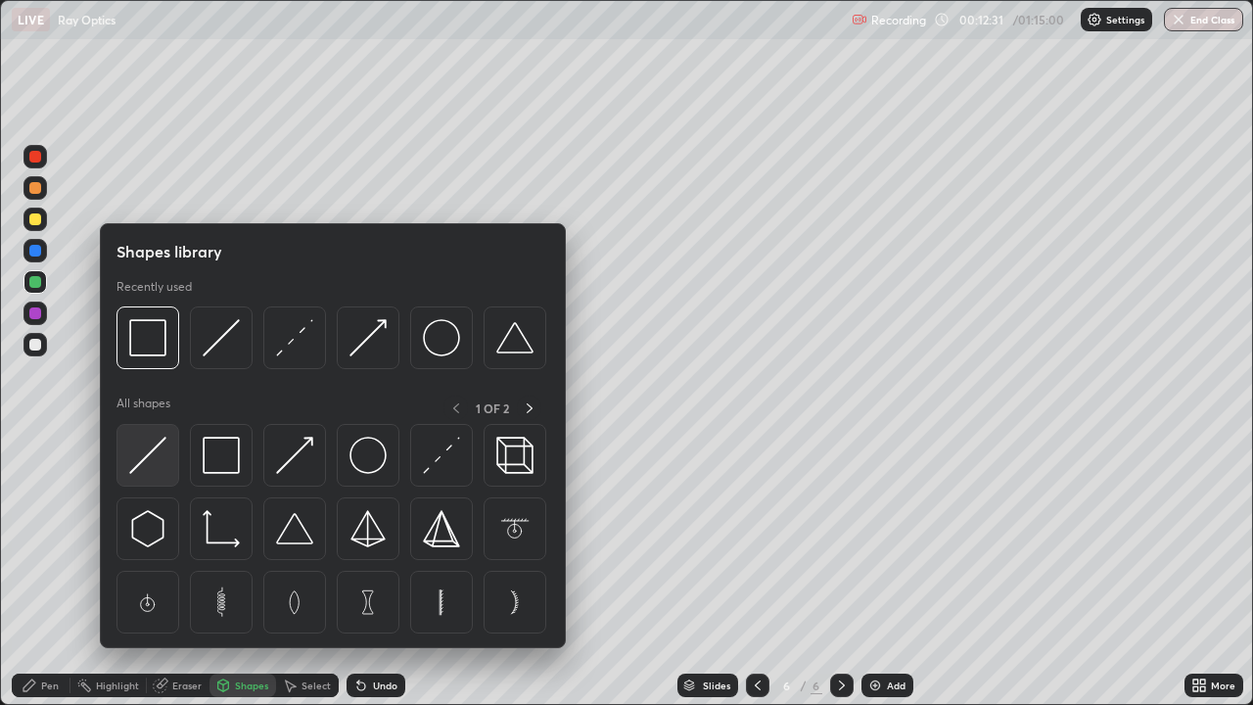
click at [156, 468] on img at bounding box center [147, 454] width 37 height 37
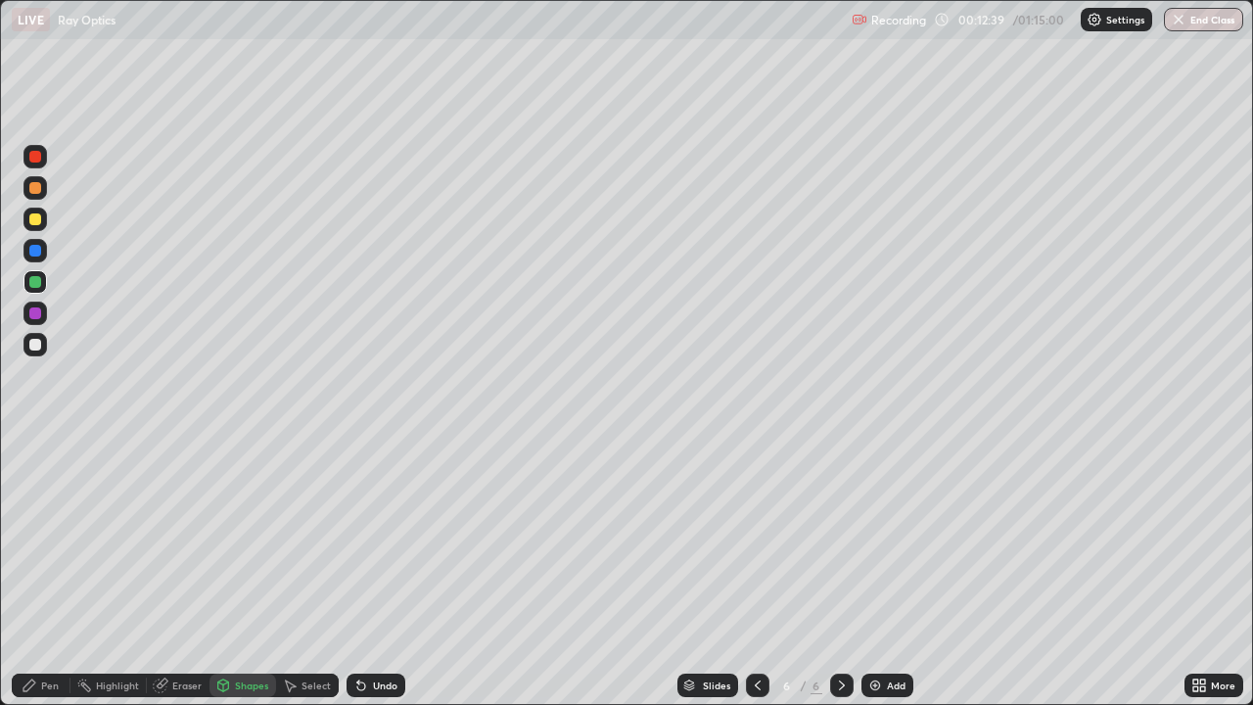
click at [35, 347] on div at bounding box center [35, 345] width 12 height 12
click at [38, 546] on div "Pen" at bounding box center [41, 684] width 59 height 23
click at [36, 221] on div at bounding box center [35, 219] width 12 height 12
click at [37, 346] on div at bounding box center [35, 345] width 12 height 12
click at [386, 546] on div "Undo" at bounding box center [385, 685] width 24 height 10
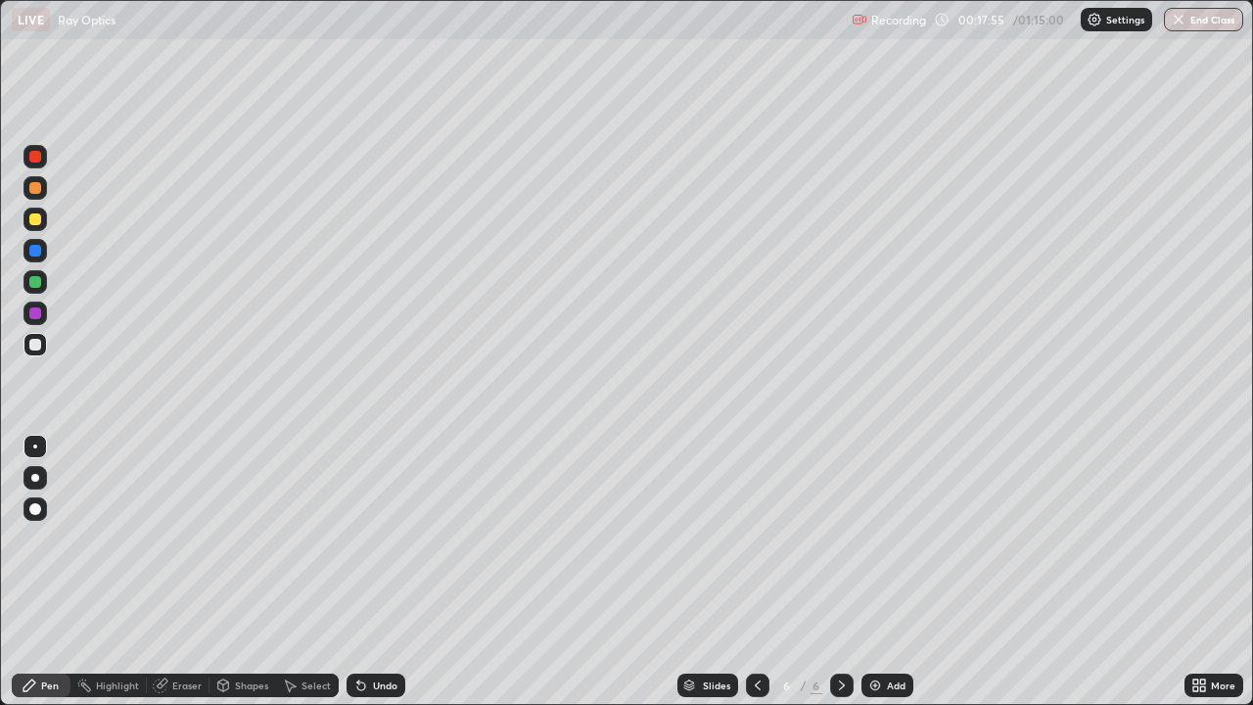
click at [33, 219] on div at bounding box center [35, 219] width 12 height 12
click at [375, 546] on div "Undo" at bounding box center [385, 685] width 24 height 10
click at [373, 546] on div "Undo" at bounding box center [385, 685] width 24 height 10
click at [366, 546] on div "Undo" at bounding box center [375, 684] width 59 height 23
click at [373, 546] on div "Undo" at bounding box center [385, 685] width 24 height 10
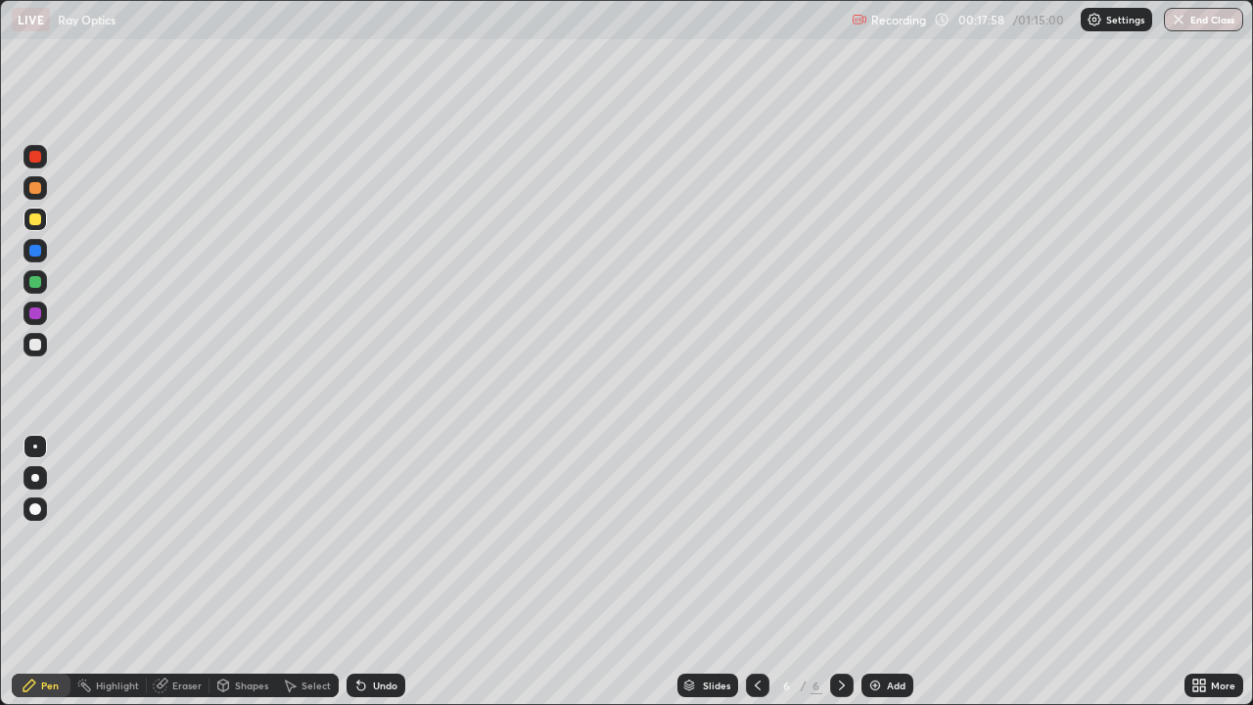
click at [373, 546] on div "Undo" at bounding box center [385, 685] width 24 height 10
click at [370, 546] on div "Undo" at bounding box center [375, 684] width 59 height 23
click at [373, 546] on div "Undo" at bounding box center [385, 685] width 24 height 10
click at [368, 546] on div "Undo" at bounding box center [375, 684] width 59 height 23
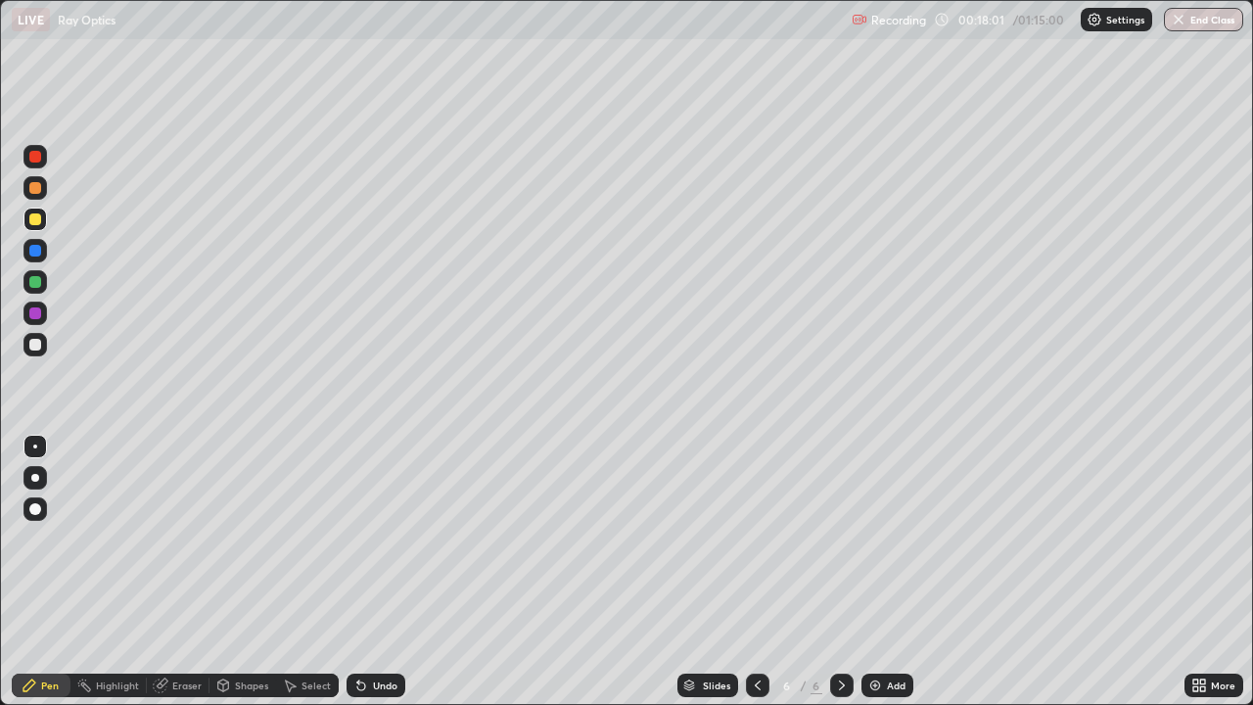
click at [373, 546] on div "Undo" at bounding box center [385, 685] width 24 height 10
click at [375, 546] on div "Undo" at bounding box center [385, 685] width 24 height 10
click at [380, 546] on div "Undo" at bounding box center [385, 685] width 24 height 10
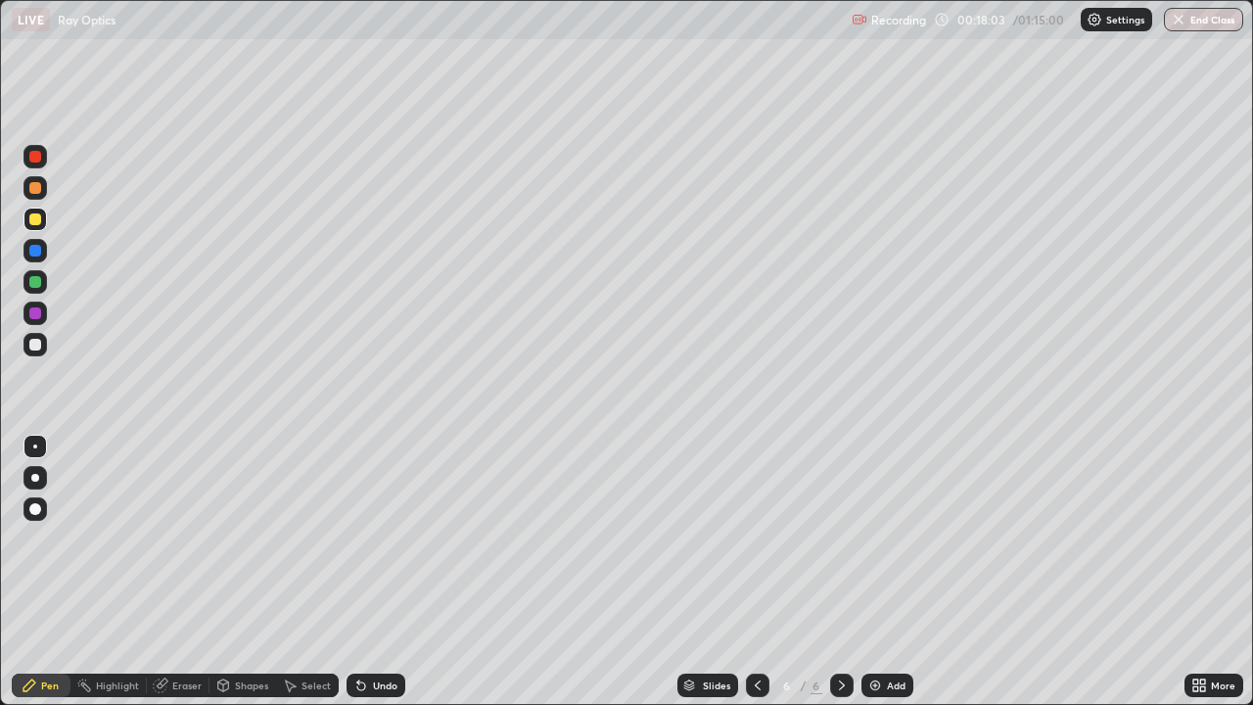
click at [382, 546] on div "Undo" at bounding box center [385, 685] width 24 height 10
click at [381, 546] on div "Undo" at bounding box center [385, 685] width 24 height 10
click at [383, 546] on div "Undo" at bounding box center [385, 685] width 24 height 10
click at [386, 546] on div "Undo" at bounding box center [375, 684] width 59 height 23
click at [385, 546] on div "Undo" at bounding box center [375, 684] width 59 height 23
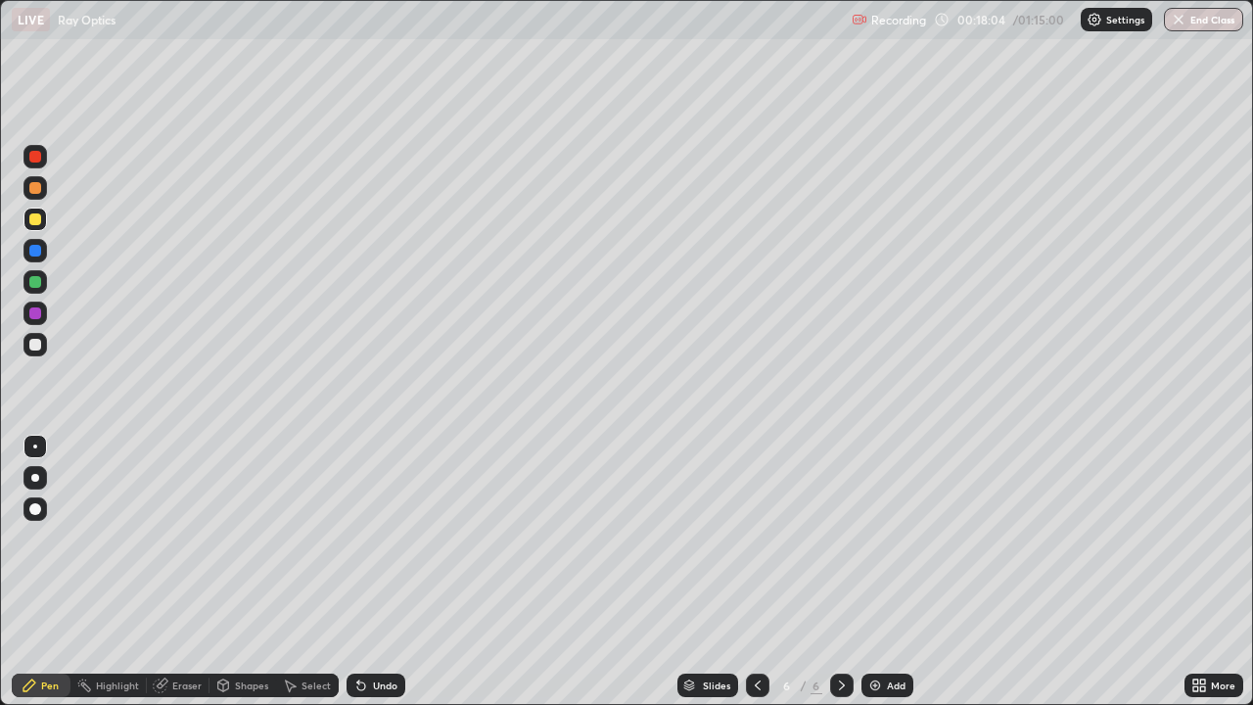
click at [386, 546] on div "Undo" at bounding box center [375, 684] width 59 height 23
click at [387, 546] on div "Undo" at bounding box center [375, 684] width 59 height 23
click at [383, 546] on div "Undo" at bounding box center [375, 684] width 59 height 23
click at [385, 546] on div "Undo" at bounding box center [375, 684] width 59 height 23
click at [387, 546] on div "Undo" at bounding box center [375, 684] width 59 height 23
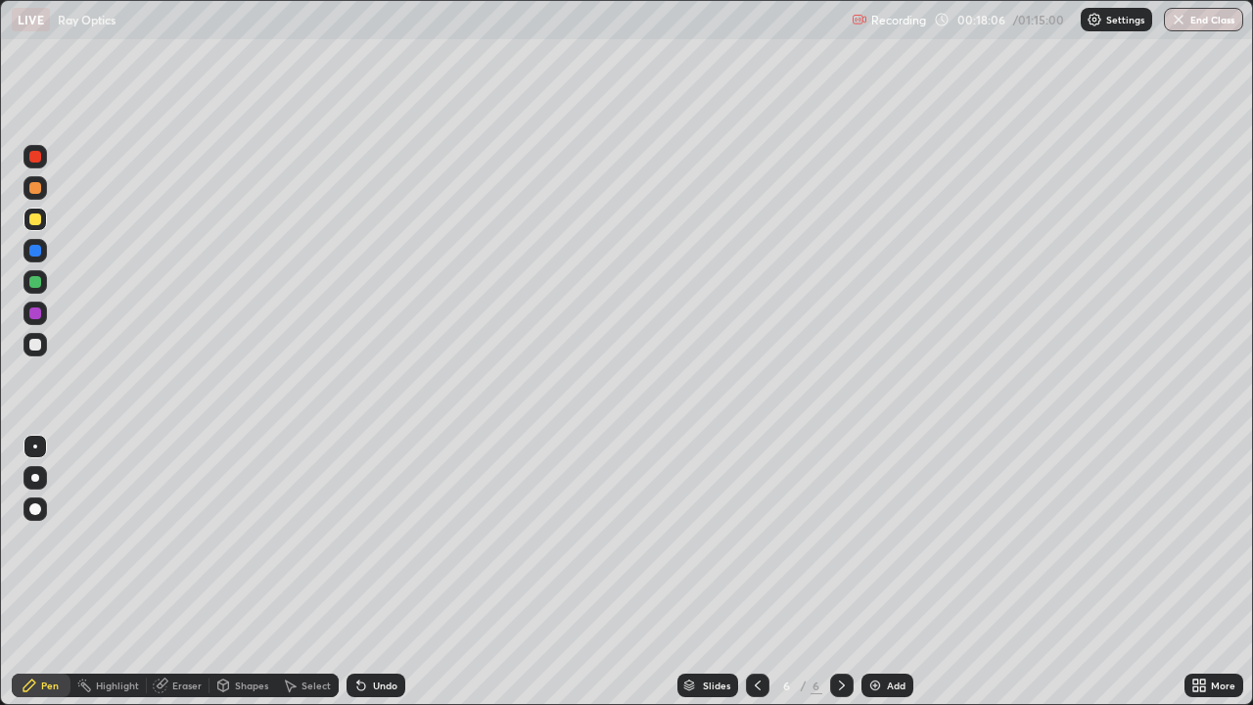
click at [387, 546] on div "Undo" at bounding box center [375, 684] width 59 height 23
click at [384, 546] on div "Undo" at bounding box center [375, 684] width 59 height 23
click at [385, 546] on div "Undo" at bounding box center [375, 684] width 59 height 23
click at [36, 313] on div at bounding box center [35, 313] width 12 height 12
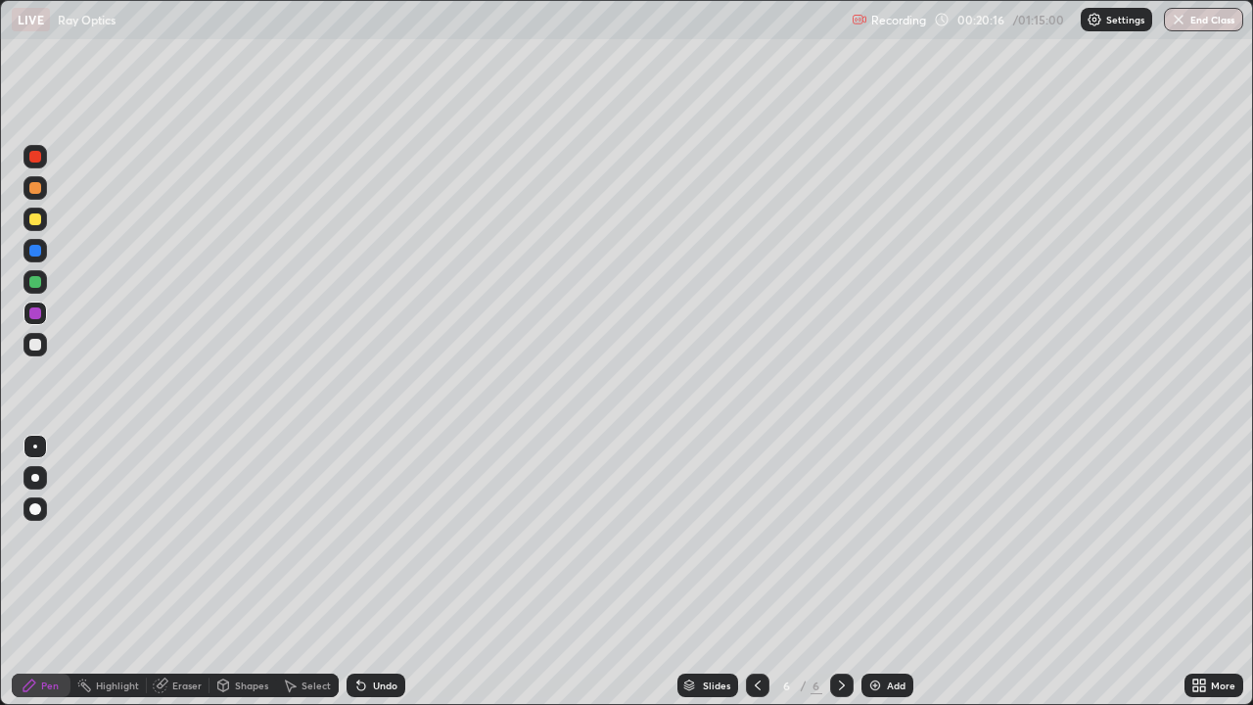
click at [35, 510] on div at bounding box center [35, 509] width 12 height 12
click at [38, 215] on div at bounding box center [35, 219] width 12 height 12
click at [37, 160] on div at bounding box center [35, 157] width 12 height 12
click at [32, 345] on div at bounding box center [35, 345] width 12 height 12
click at [32, 247] on div at bounding box center [35, 251] width 12 height 12
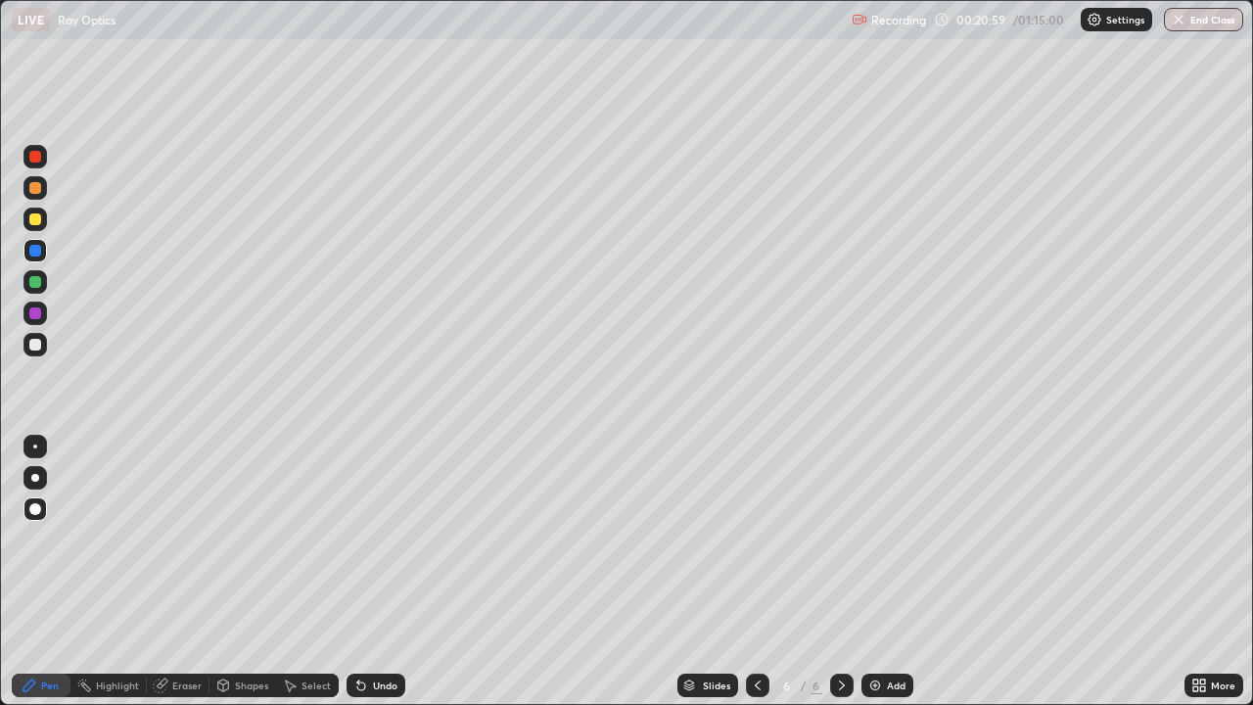
click at [33, 186] on div at bounding box center [35, 188] width 12 height 12
click at [35, 247] on div at bounding box center [35, 251] width 12 height 12
click at [43, 155] on div at bounding box center [34, 156] width 23 height 23
click at [40, 436] on div at bounding box center [34, 445] width 23 height 23
click at [36, 251] on div at bounding box center [35, 251] width 12 height 12
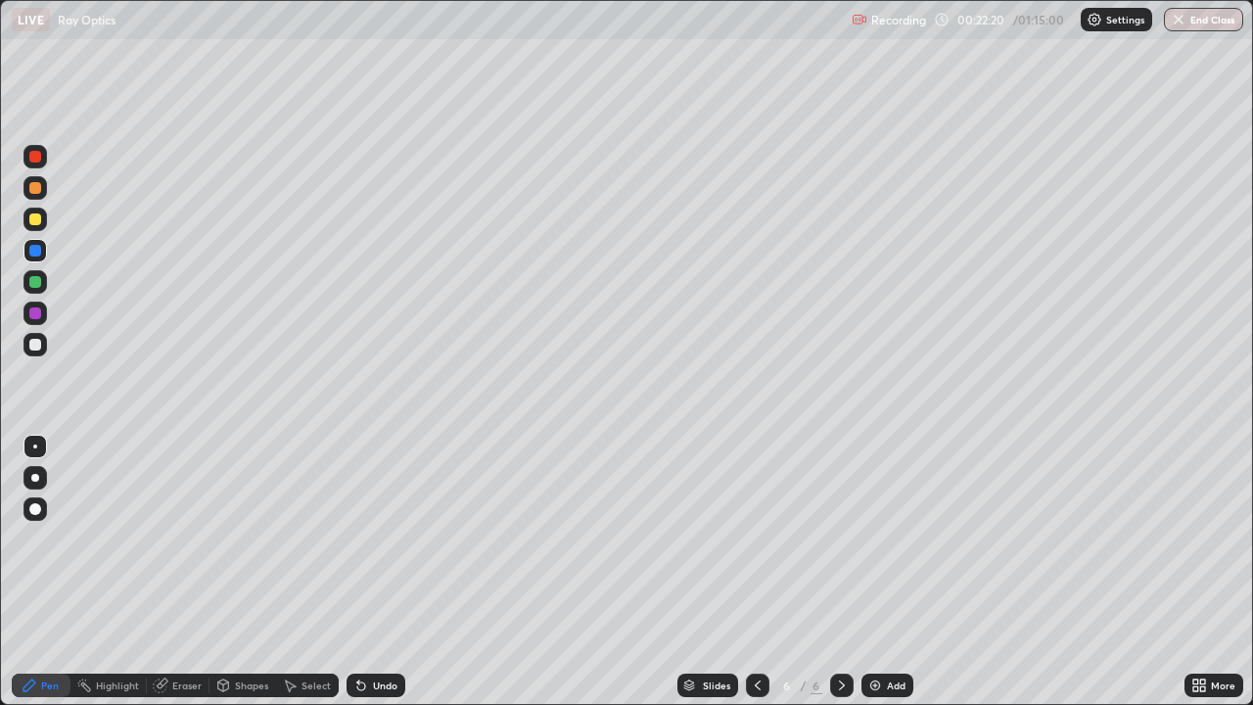
click at [36, 282] on div at bounding box center [35, 282] width 12 height 12
click at [35, 304] on div at bounding box center [34, 312] width 23 height 23
click at [33, 251] on div at bounding box center [35, 251] width 12 height 12
click at [31, 345] on div at bounding box center [35, 345] width 12 height 12
click at [33, 510] on div at bounding box center [35, 509] width 12 height 12
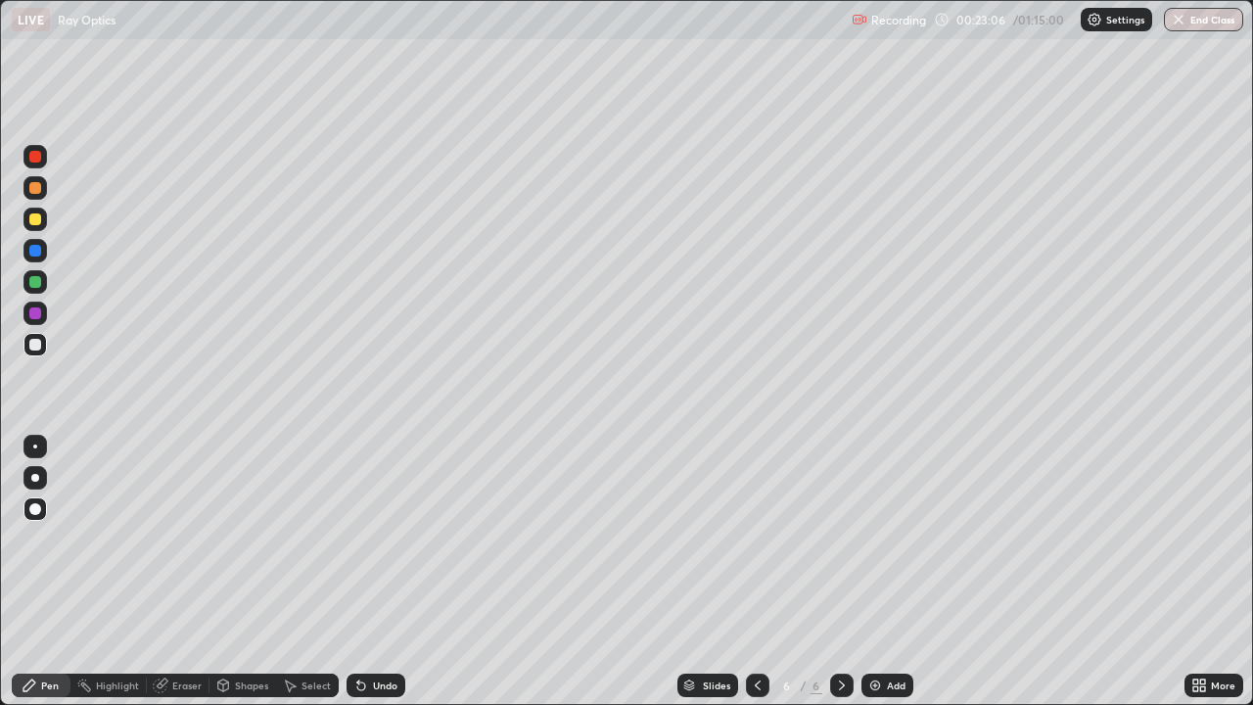
click at [23, 478] on div at bounding box center [34, 477] width 23 height 23
click at [191, 546] on div "Eraser" at bounding box center [186, 685] width 29 height 10
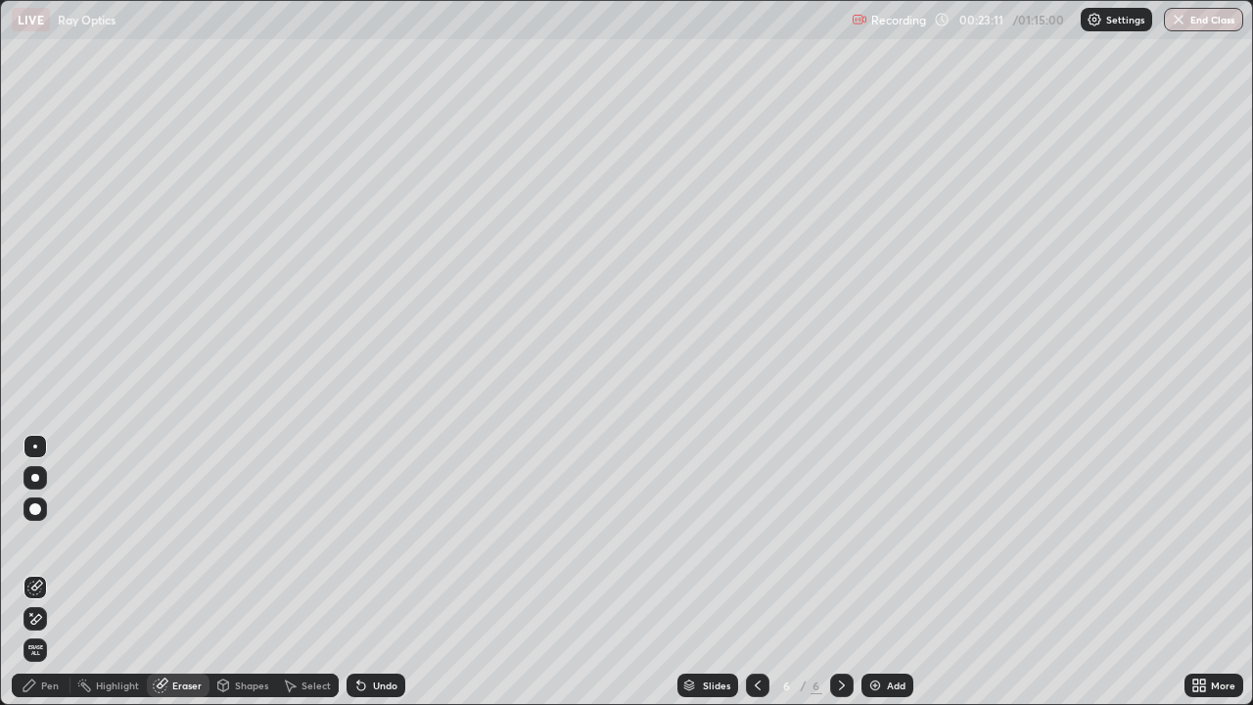
click at [47, 546] on div "Pen" at bounding box center [41, 684] width 59 height 23
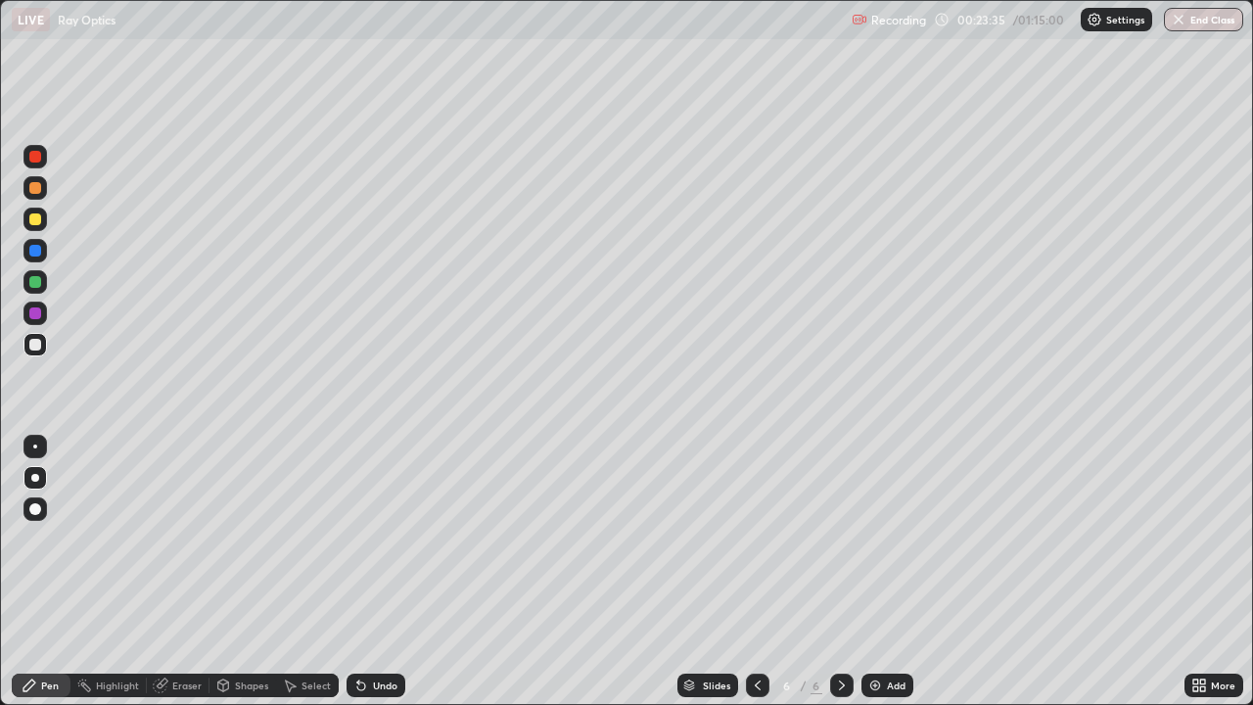
click at [37, 219] on div at bounding box center [35, 219] width 12 height 12
click at [35, 341] on div at bounding box center [35, 345] width 12 height 12
click at [34, 251] on div at bounding box center [35, 251] width 12 height 12
click at [871, 546] on img at bounding box center [875, 685] width 16 height 16
click at [43, 344] on div at bounding box center [34, 344] width 23 height 23
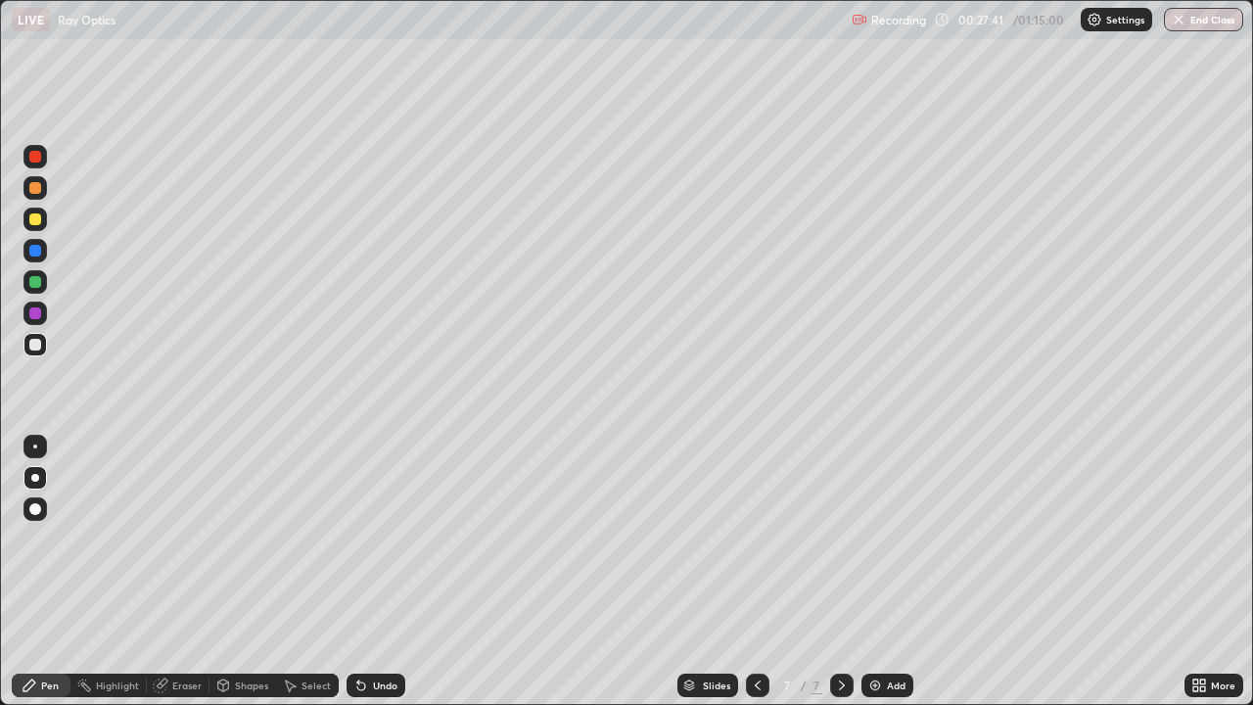
click at [34, 316] on div at bounding box center [35, 313] width 12 height 12
click at [881, 546] on div "Add" at bounding box center [887, 684] width 52 height 23
click at [39, 215] on div at bounding box center [35, 219] width 12 height 12
click at [33, 191] on div at bounding box center [35, 188] width 12 height 12
click at [32, 284] on div at bounding box center [35, 282] width 12 height 12
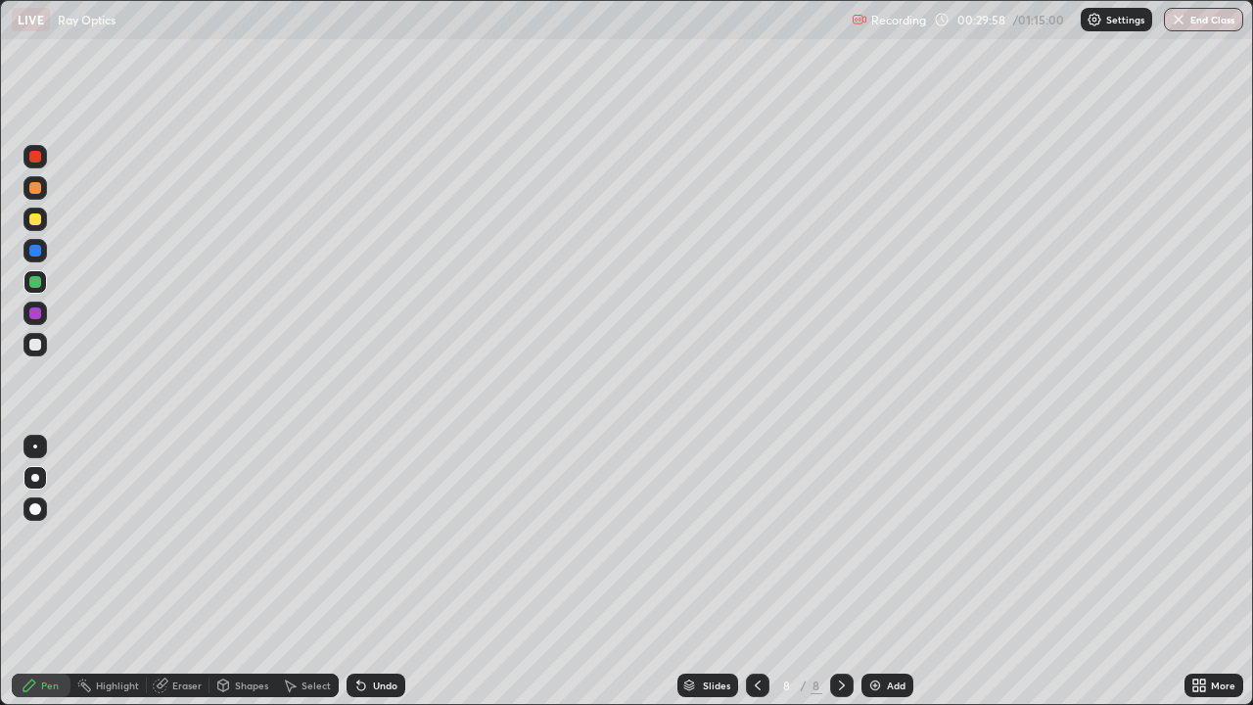
click at [34, 342] on div at bounding box center [35, 345] width 12 height 12
click at [35, 446] on div at bounding box center [35, 446] width 4 height 4
click at [37, 311] on div at bounding box center [35, 313] width 12 height 12
click at [369, 546] on div "Undo" at bounding box center [375, 684] width 59 height 23
click at [383, 546] on div "Undo" at bounding box center [385, 685] width 24 height 10
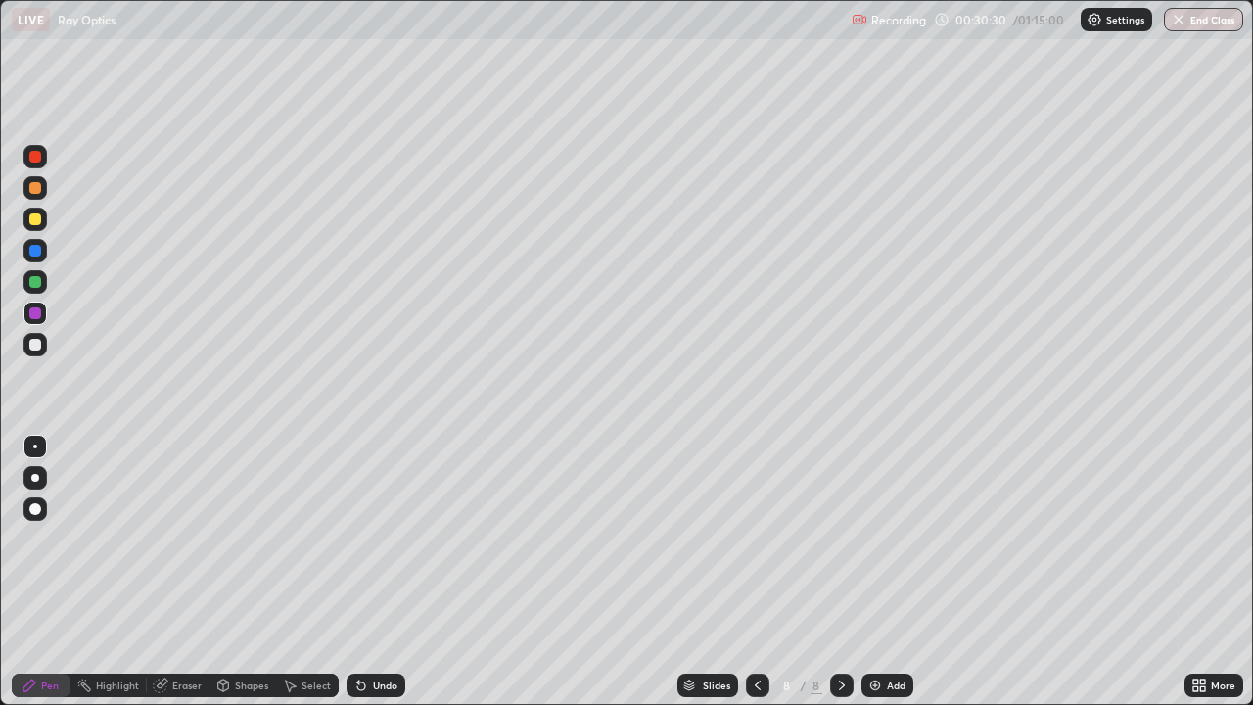
click at [380, 546] on div "Undo" at bounding box center [385, 685] width 24 height 10
click at [378, 546] on div "Undo" at bounding box center [385, 685] width 24 height 10
click at [29, 342] on div at bounding box center [35, 345] width 12 height 12
click at [35, 271] on div at bounding box center [34, 281] width 23 height 23
click at [376, 546] on div "Undo" at bounding box center [375, 684] width 59 height 23
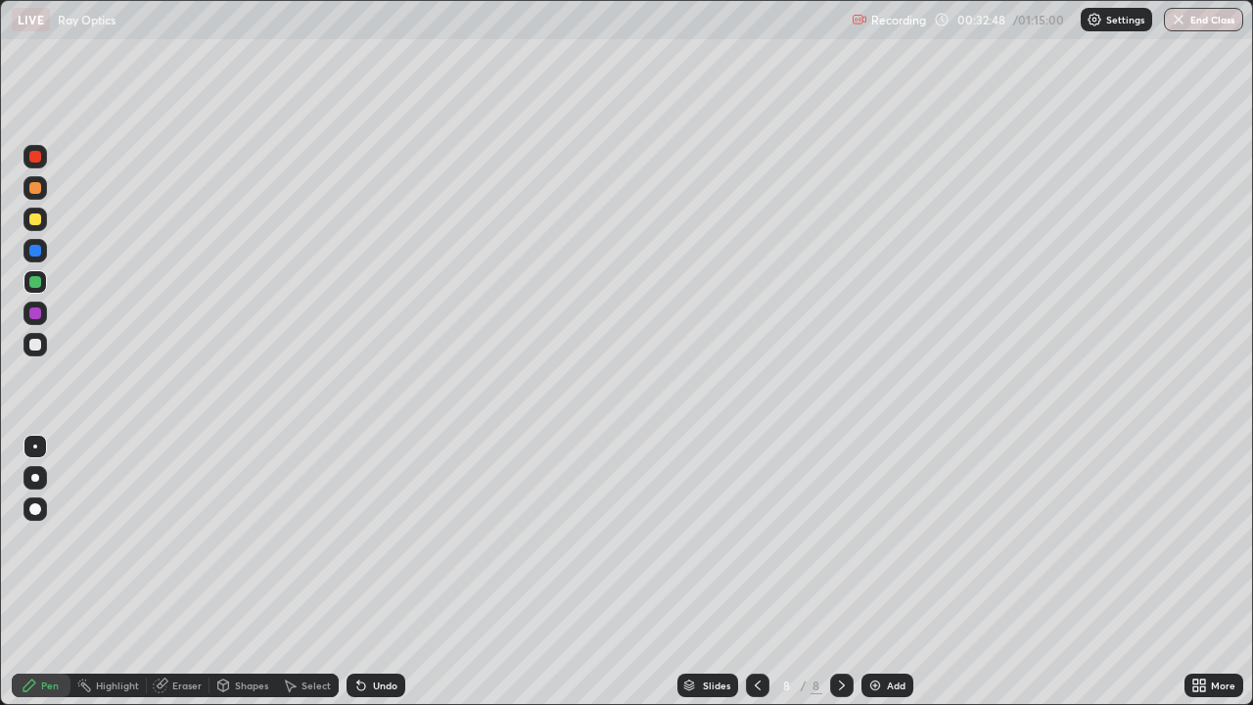
click at [44, 348] on div at bounding box center [34, 344] width 23 height 23
click at [882, 546] on div "Add" at bounding box center [887, 684] width 52 height 23
click at [36, 220] on div at bounding box center [35, 219] width 12 height 12
click at [36, 191] on div at bounding box center [35, 188] width 12 height 12
click at [37, 224] on div at bounding box center [35, 219] width 12 height 12
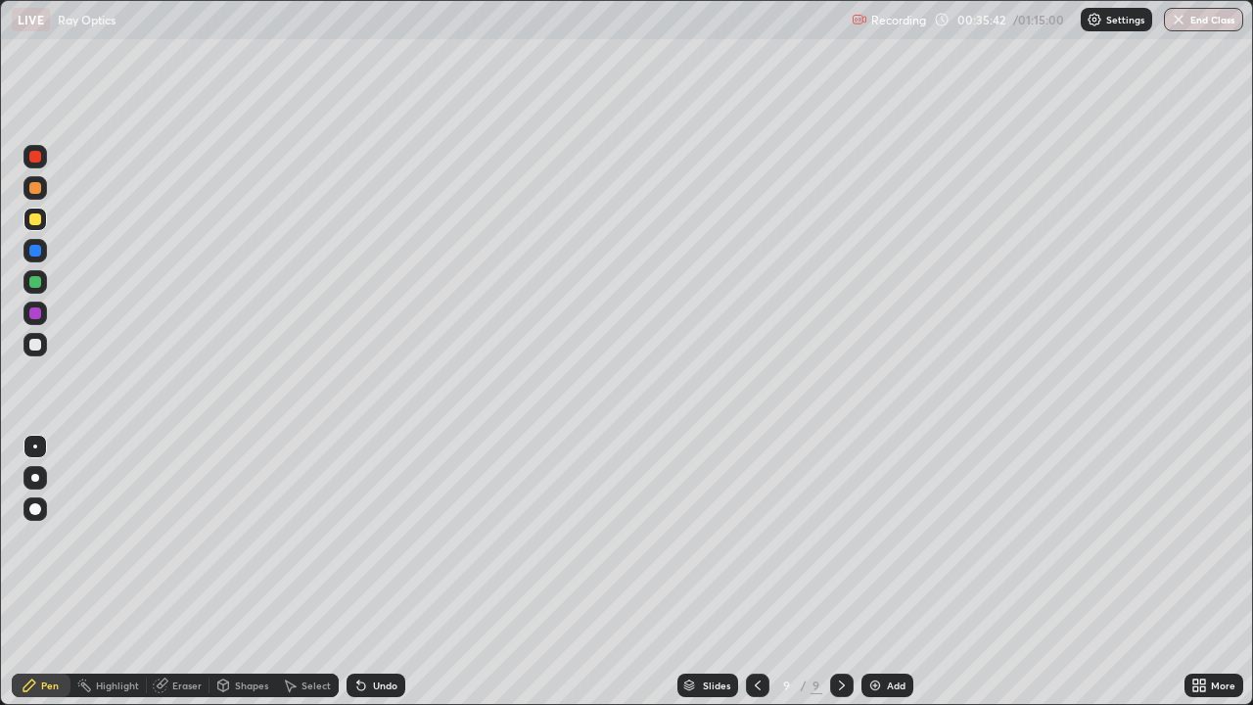
click at [36, 251] on div at bounding box center [35, 251] width 12 height 12
click at [379, 546] on div "Undo" at bounding box center [375, 684] width 59 height 23
click at [383, 546] on div "Undo" at bounding box center [385, 685] width 24 height 10
click at [386, 546] on div "Undo" at bounding box center [375, 684] width 59 height 23
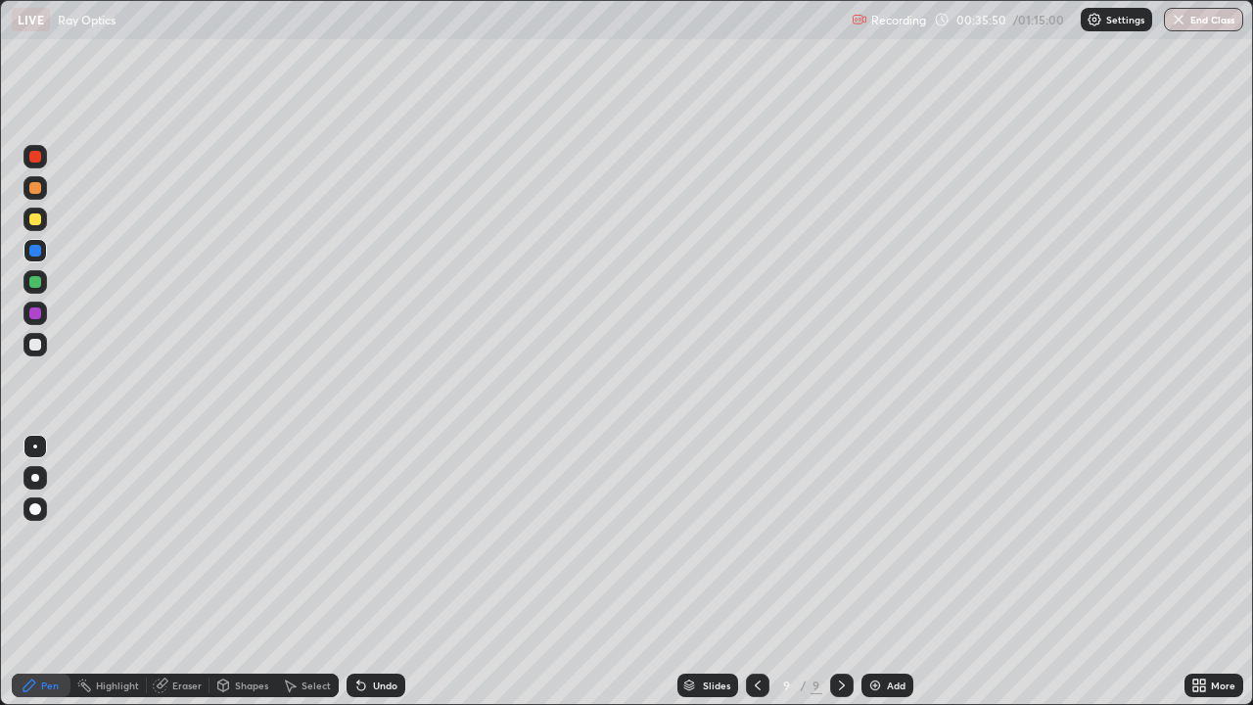
click at [385, 546] on div "Undo" at bounding box center [375, 684] width 59 height 23
click at [379, 546] on div "Undo" at bounding box center [375, 684] width 59 height 23
click at [378, 546] on div "Undo" at bounding box center [375, 684] width 59 height 23
click at [392, 546] on div "Undo" at bounding box center [375, 684] width 59 height 23
click at [387, 546] on div "Undo" at bounding box center [385, 685] width 24 height 10
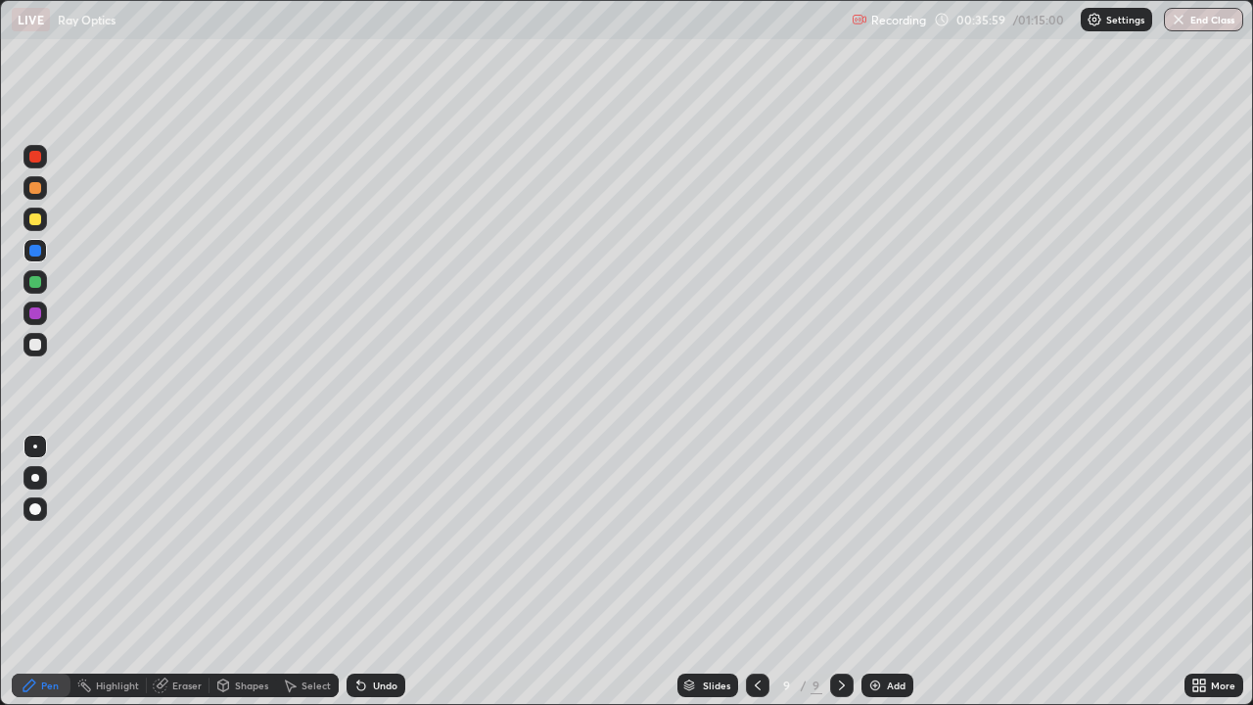
click at [387, 546] on div "Undo" at bounding box center [375, 684] width 59 height 23
click at [385, 546] on div "Undo" at bounding box center [375, 684] width 59 height 23
click at [34, 195] on div at bounding box center [34, 187] width 23 height 23
click at [40, 346] on div at bounding box center [35, 345] width 12 height 12
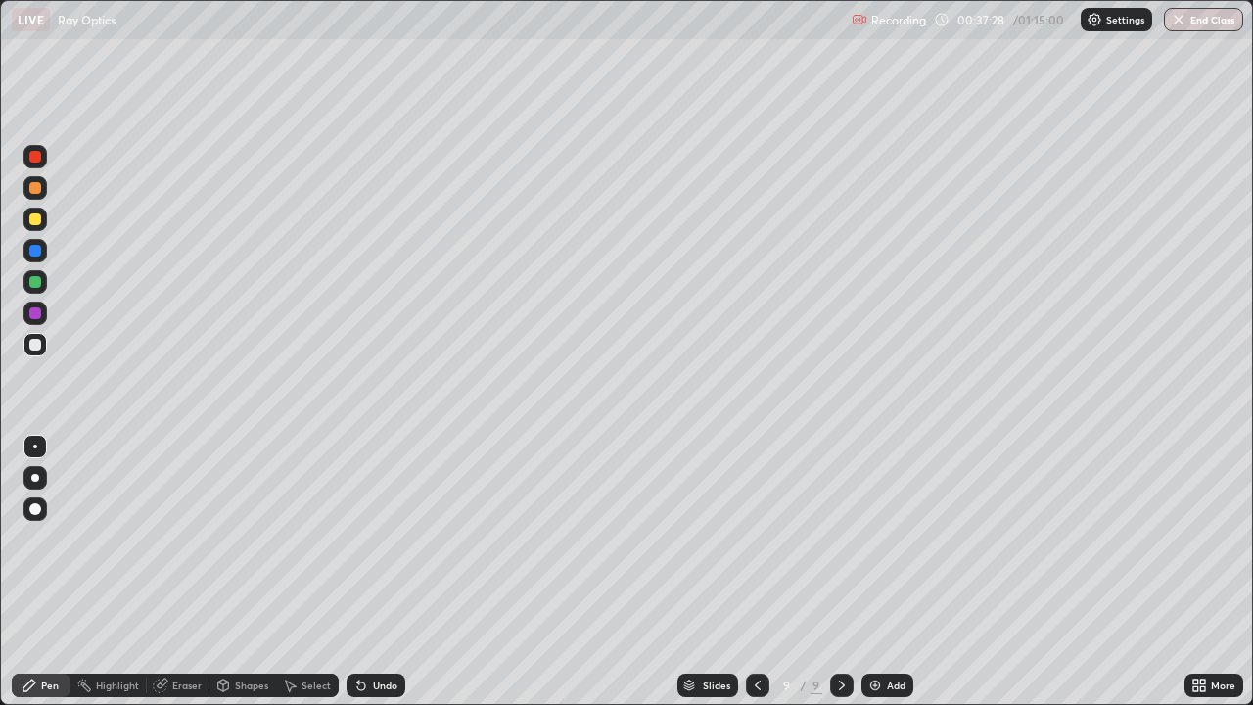
click at [35, 318] on div at bounding box center [35, 313] width 12 height 12
click at [35, 218] on div at bounding box center [35, 219] width 12 height 12
click at [33, 351] on div at bounding box center [34, 344] width 23 height 23
click at [34, 278] on div at bounding box center [35, 282] width 12 height 12
click at [33, 341] on div at bounding box center [35, 345] width 12 height 12
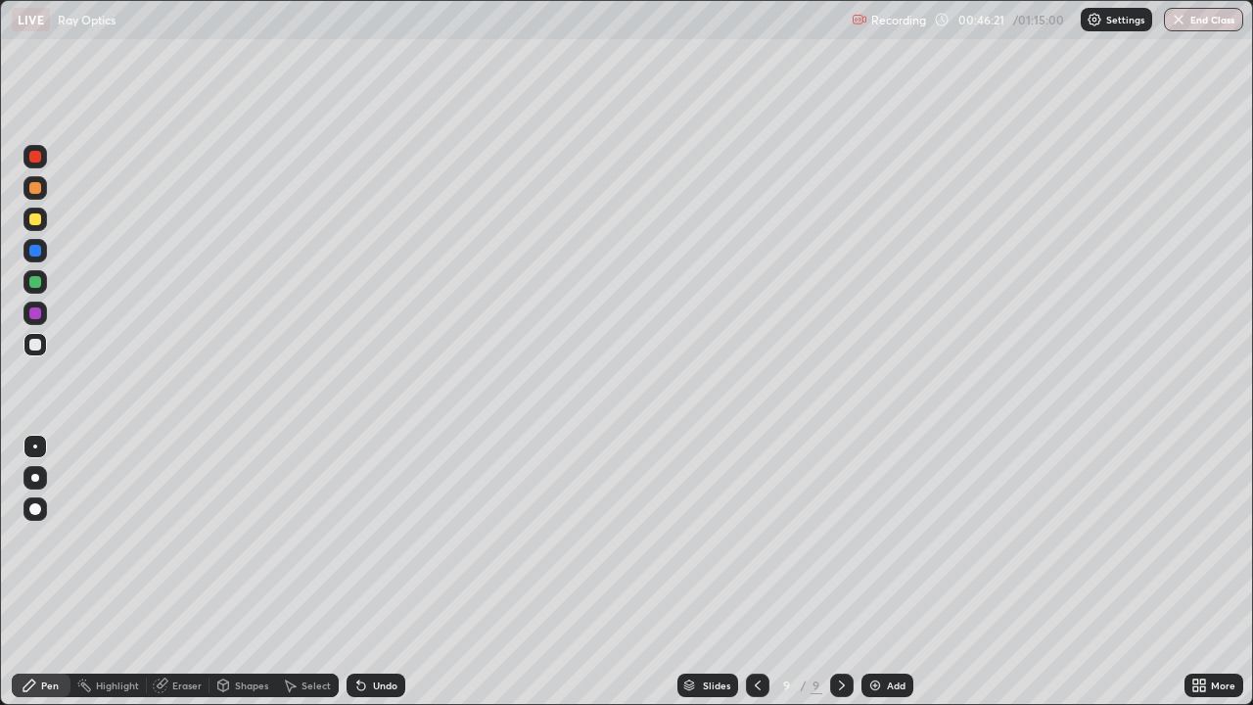
click at [35, 351] on div at bounding box center [34, 344] width 23 height 23
click at [37, 311] on div at bounding box center [35, 313] width 12 height 12
click at [38, 286] on div at bounding box center [35, 282] width 12 height 12
click at [394, 546] on div "Undo" at bounding box center [385, 685] width 24 height 10
click at [35, 248] on div at bounding box center [35, 251] width 12 height 12
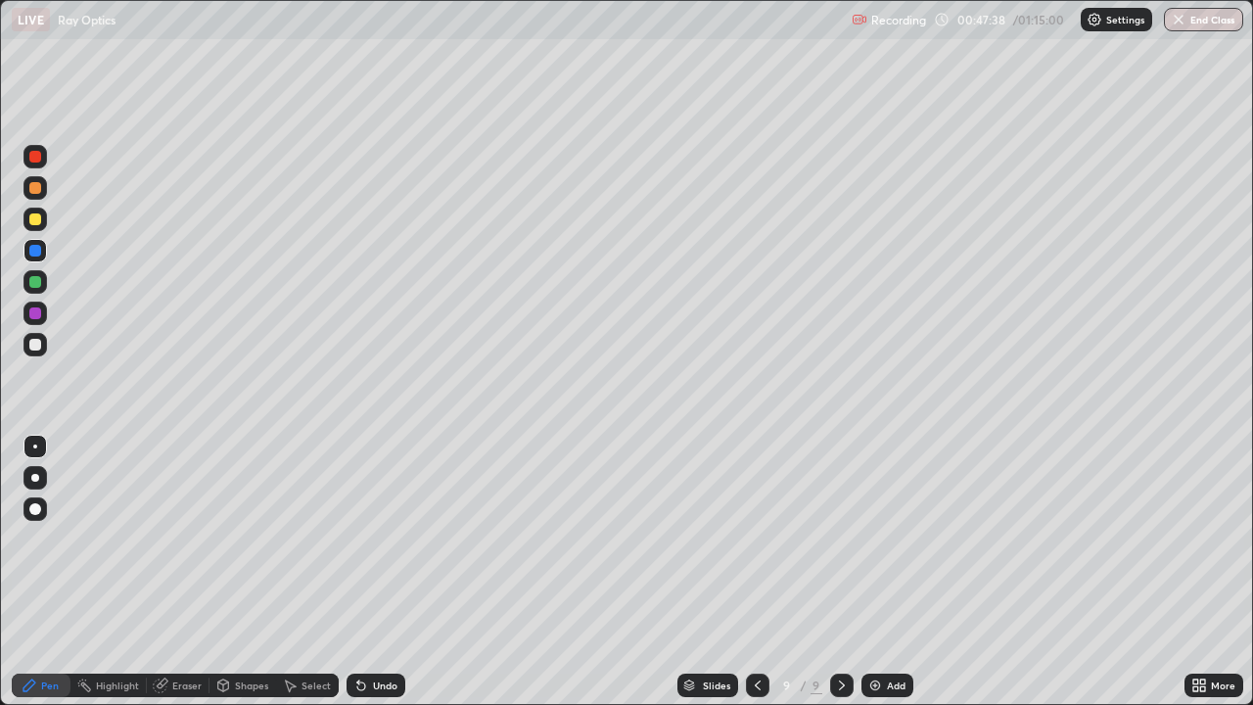
click at [385, 546] on div "Undo" at bounding box center [385, 685] width 24 height 10
click at [373, 546] on div "Undo" at bounding box center [385, 685] width 24 height 10
click at [38, 251] on div at bounding box center [35, 251] width 12 height 12
click at [32, 289] on div at bounding box center [34, 281] width 23 height 23
click at [378, 546] on div "Undo" at bounding box center [375, 684] width 59 height 23
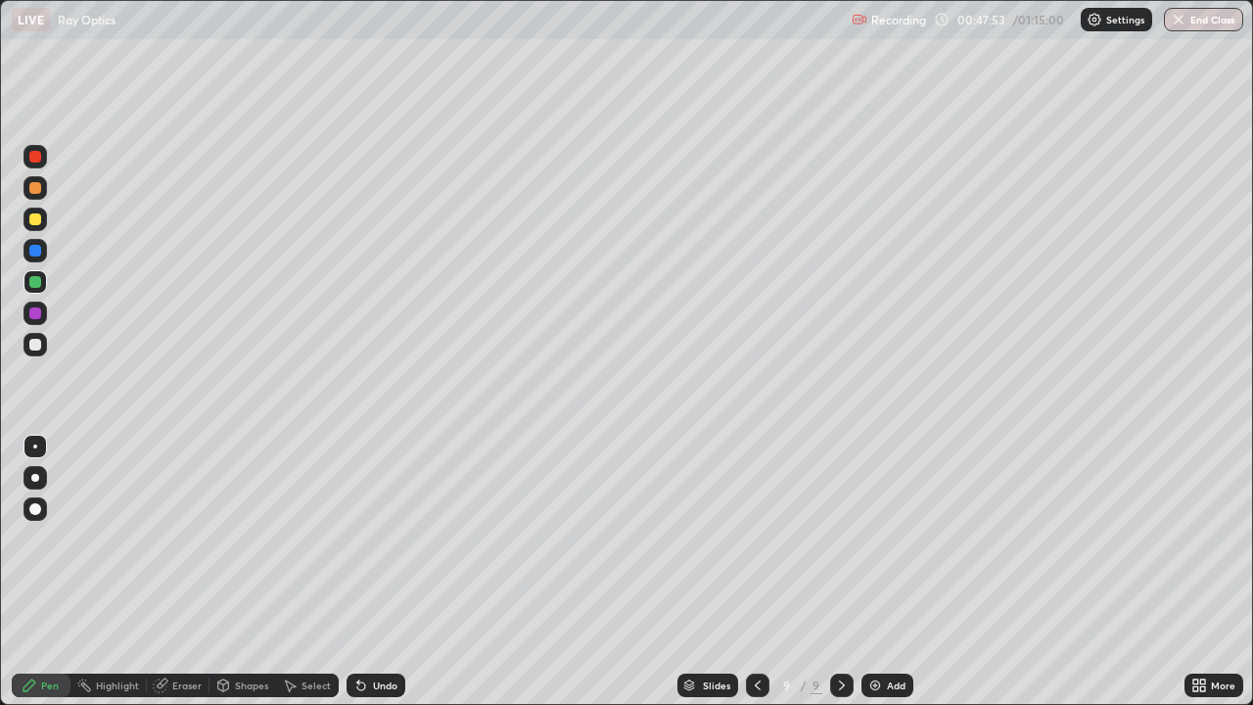
click at [36, 242] on div at bounding box center [34, 250] width 23 height 23
click at [37, 335] on div at bounding box center [34, 344] width 23 height 23
click at [39, 187] on div at bounding box center [35, 188] width 12 height 12
click at [36, 160] on div at bounding box center [35, 157] width 12 height 12
click at [124, 546] on div "Highlight" at bounding box center [108, 684] width 76 height 39
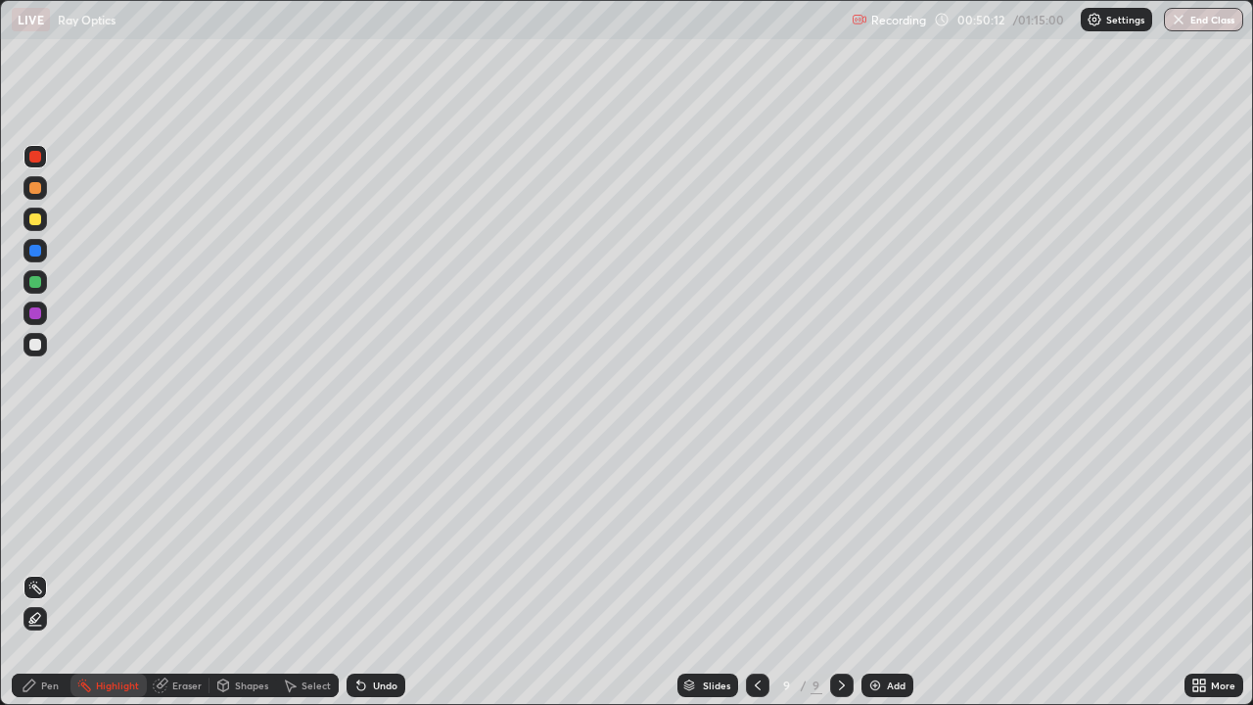
click at [47, 546] on div "Pen" at bounding box center [50, 685] width 18 height 10
click at [29, 247] on div at bounding box center [35, 251] width 12 height 12
click at [884, 546] on div "Add" at bounding box center [887, 684] width 52 height 23
click at [753, 546] on icon at bounding box center [757, 685] width 16 height 16
click at [1205, 18] on button "End Class" at bounding box center [1202, 19] width 79 height 23
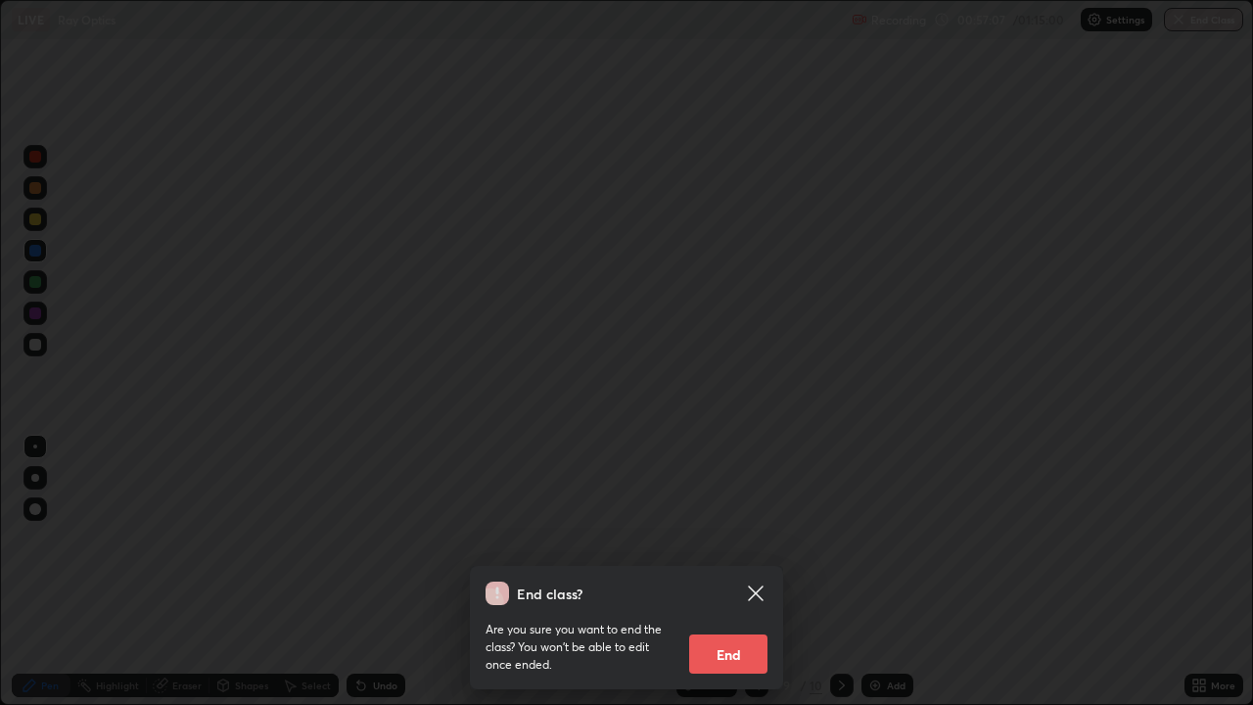
click at [851, 504] on div "End class? Are you sure you want to end the class? You won’t be able to edit on…" at bounding box center [626, 352] width 1253 height 705
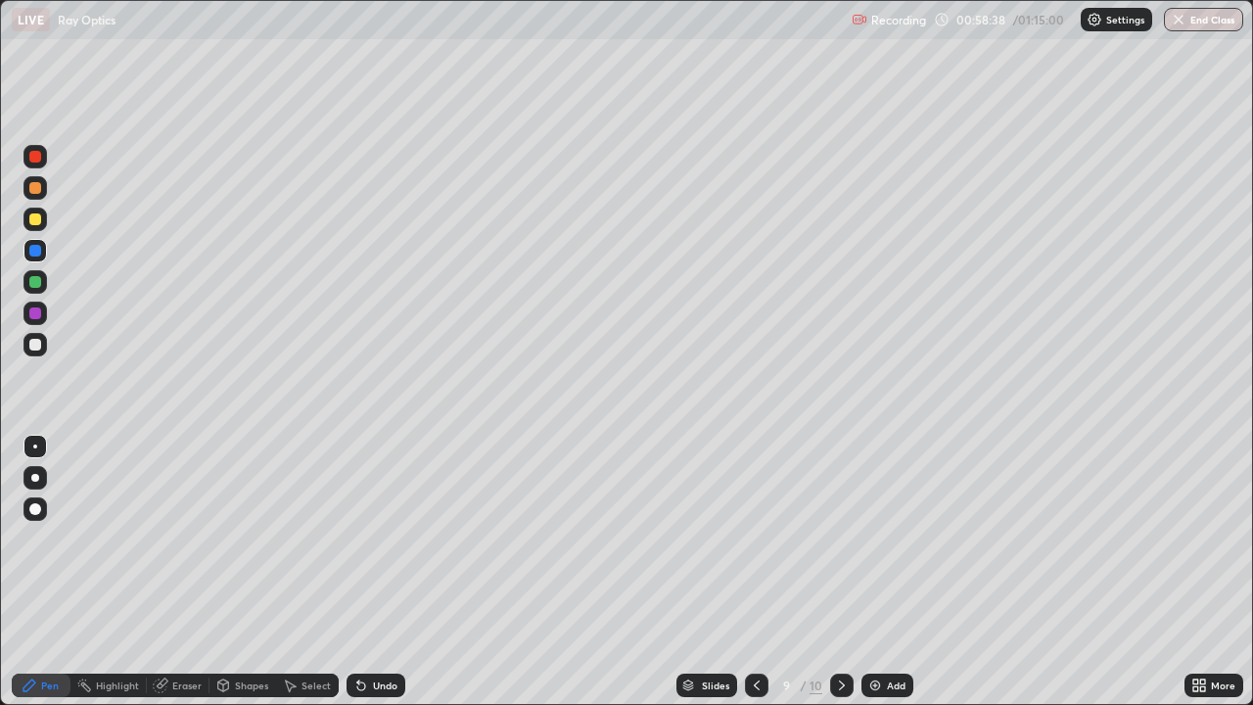
click at [1216, 23] on button "End Class" at bounding box center [1202, 19] width 79 height 23
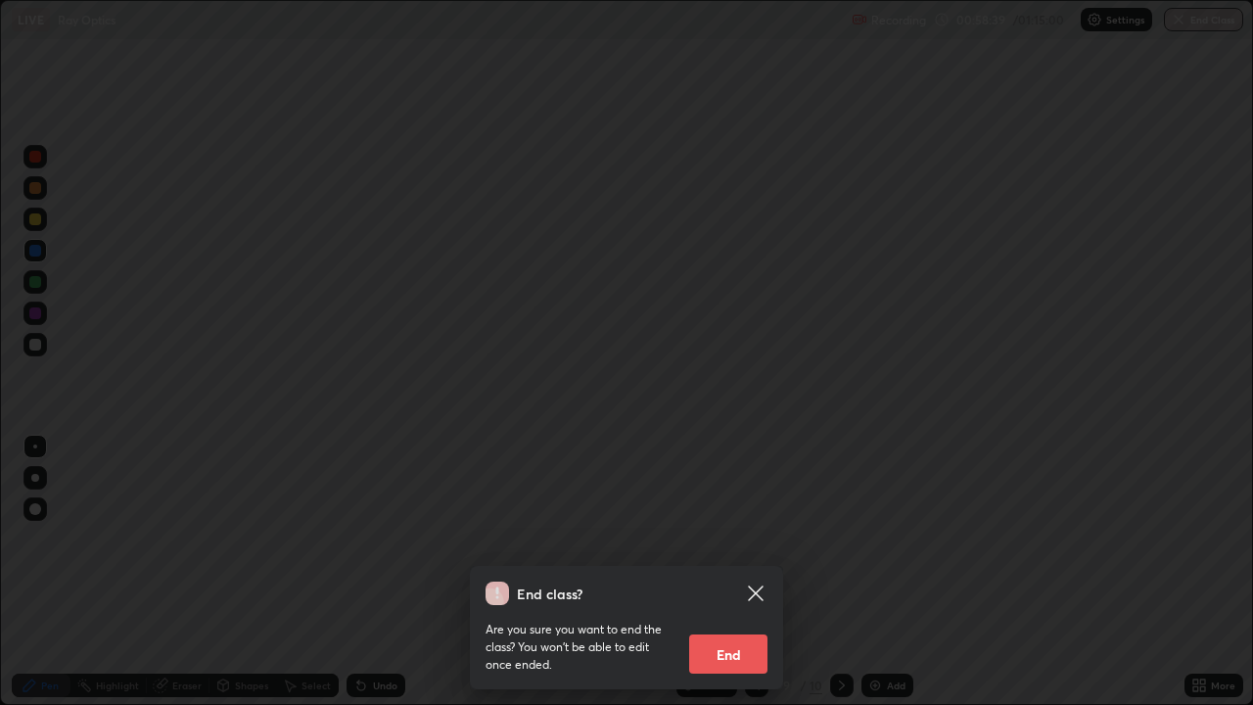
click at [739, 546] on button "End" at bounding box center [728, 653] width 78 height 39
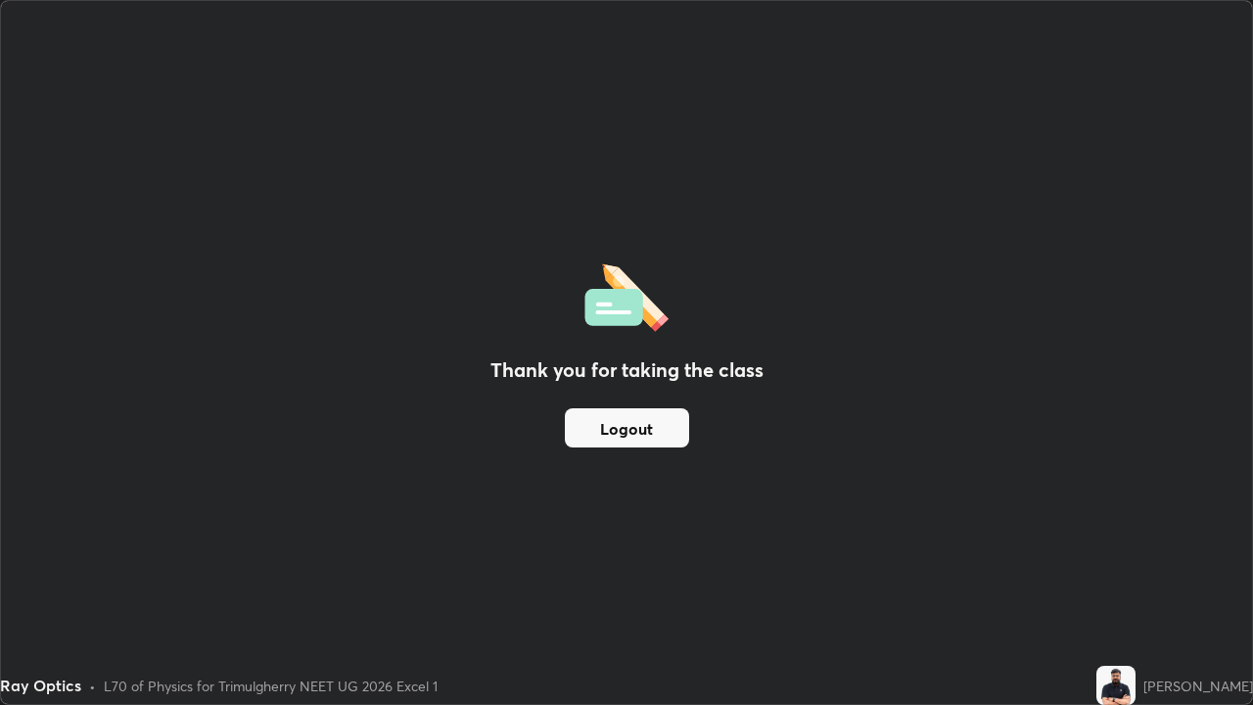
click at [630, 436] on button "Logout" at bounding box center [627, 427] width 124 height 39
